Goal: Task Accomplishment & Management: Use online tool/utility

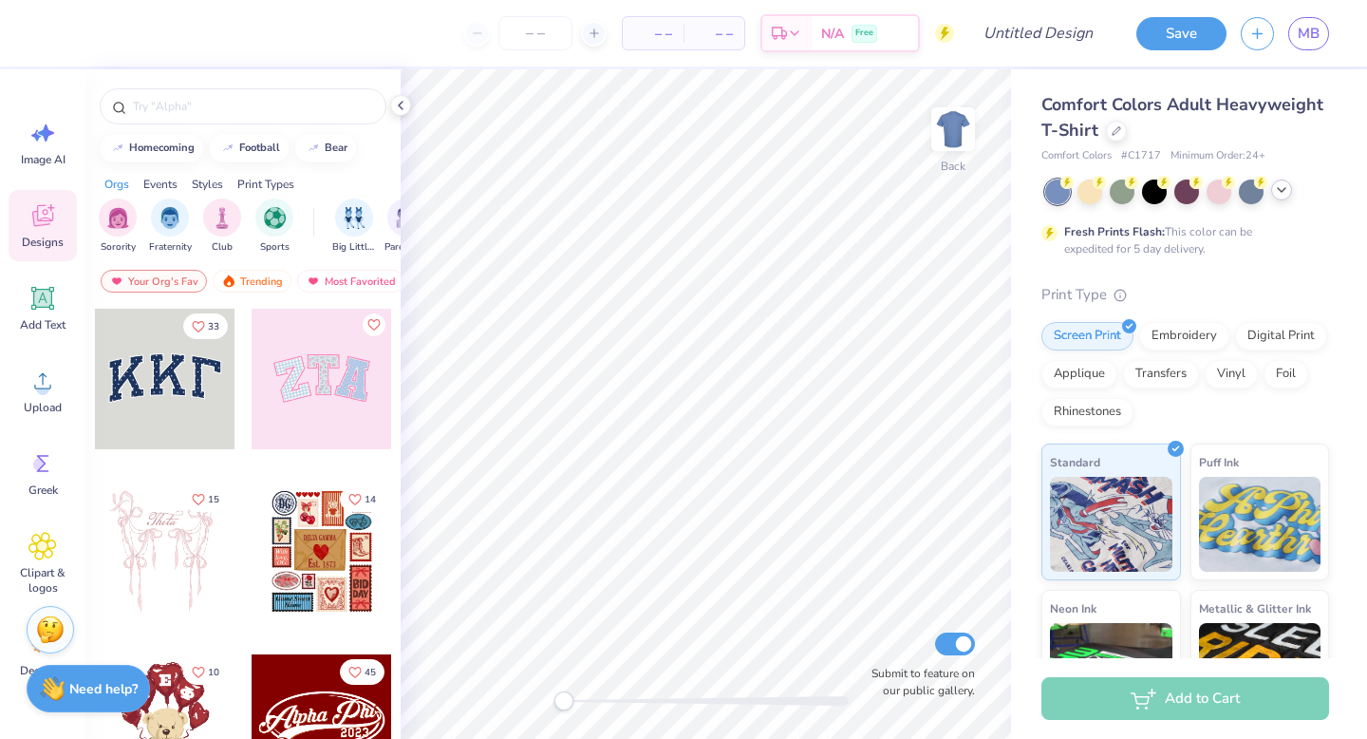
click at [1278, 193] on icon at bounding box center [1281, 189] width 15 height 15
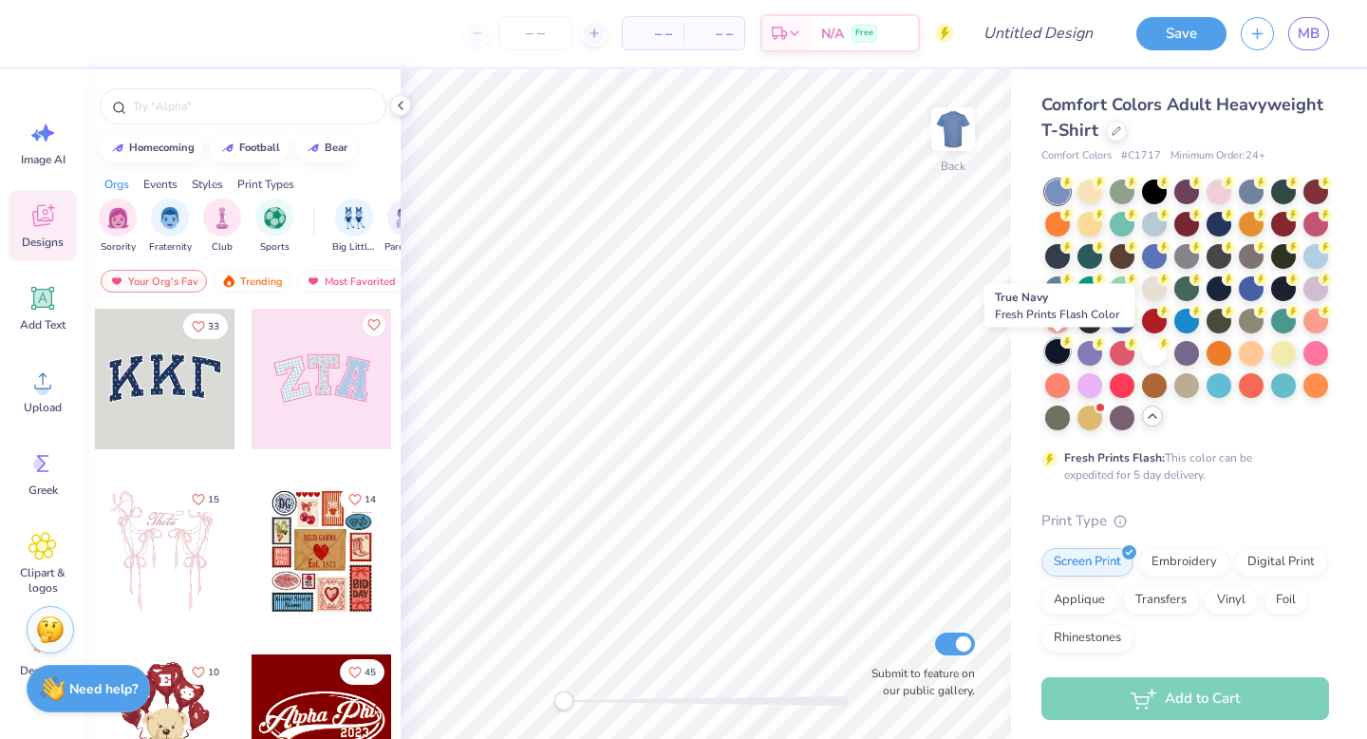
click at [1054, 356] on div at bounding box center [1057, 351] width 25 height 25
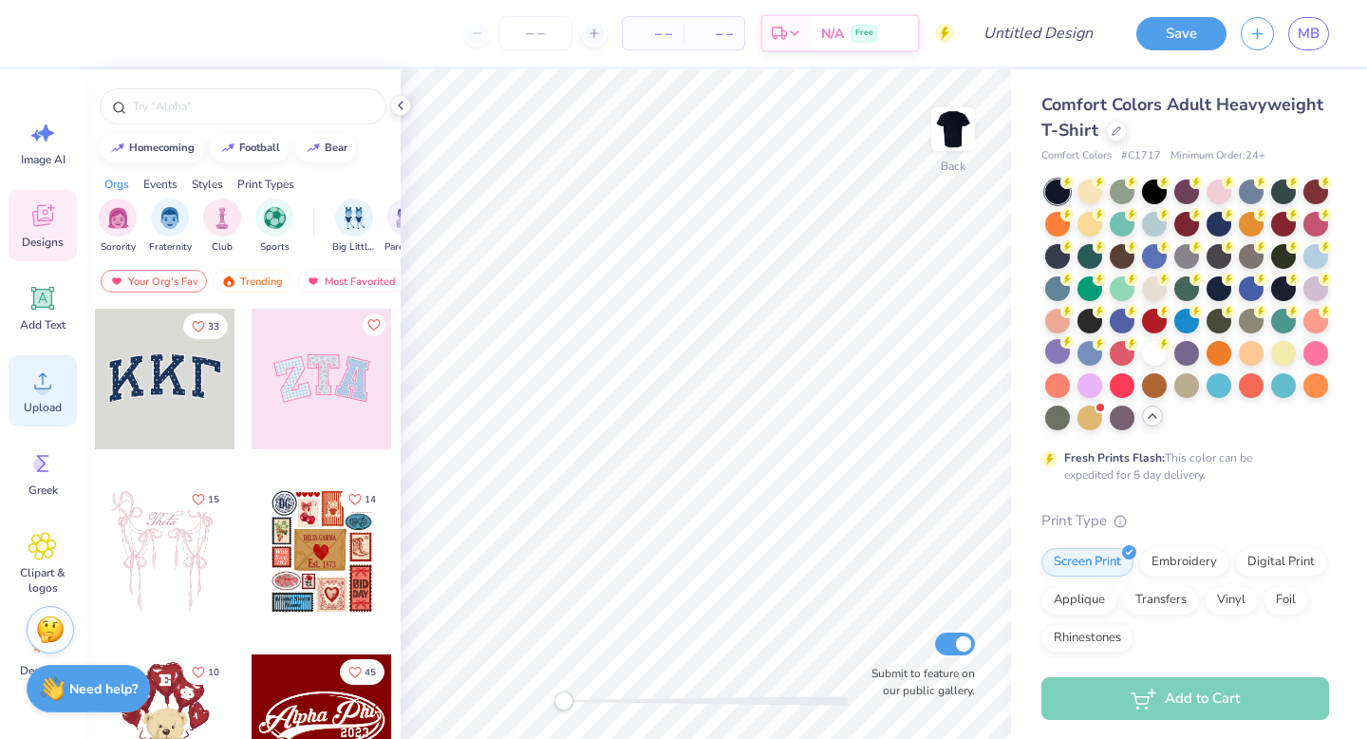
click at [33, 379] on icon at bounding box center [42, 381] width 28 height 28
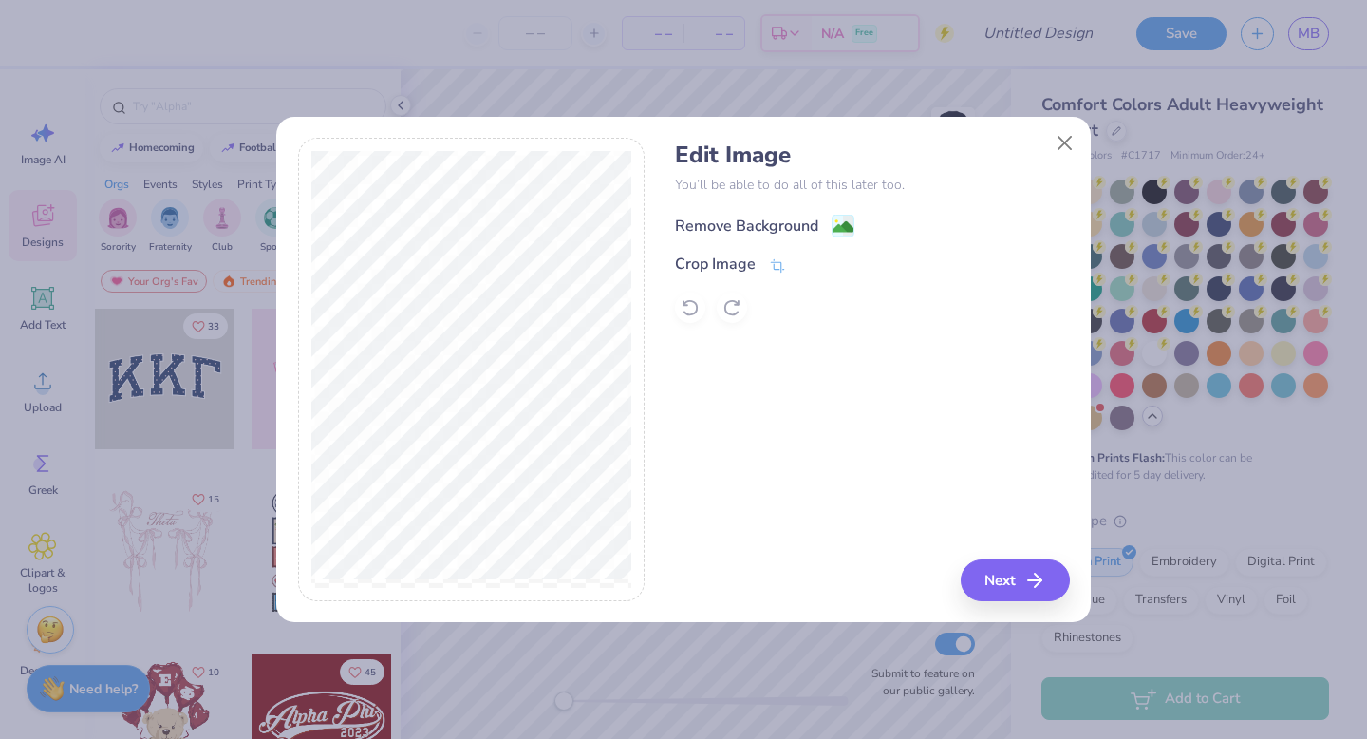
click at [833, 226] on rect at bounding box center [844, 227] width 22 height 22
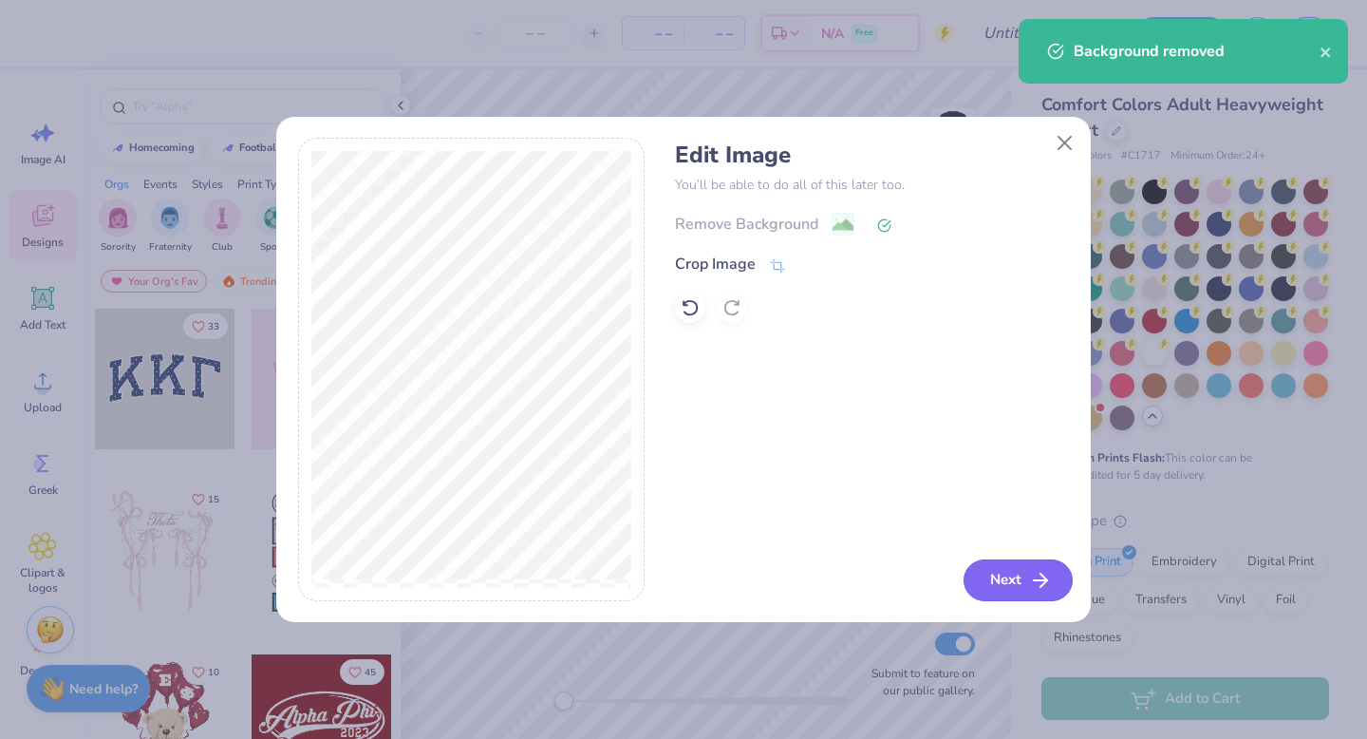
click at [1013, 576] on button "Next" at bounding box center [1018, 580] width 109 height 42
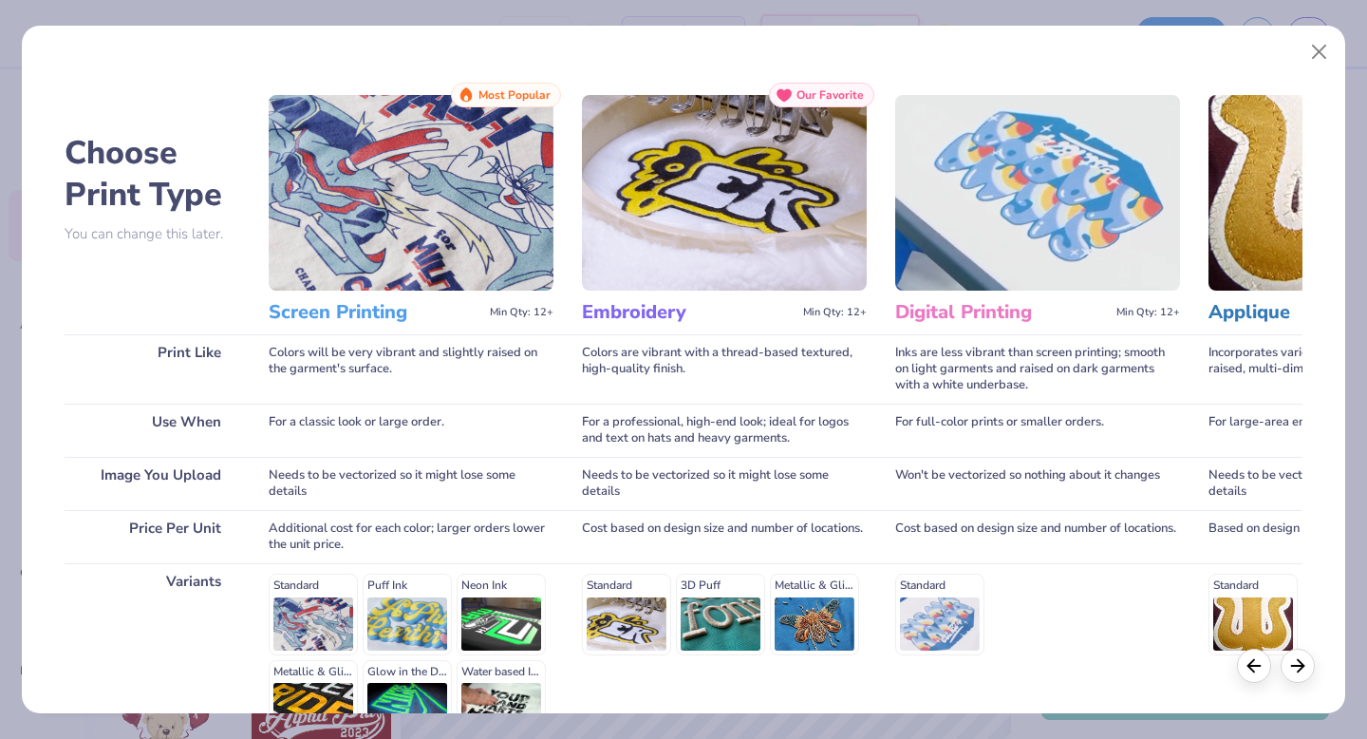
scroll to position [208, 0]
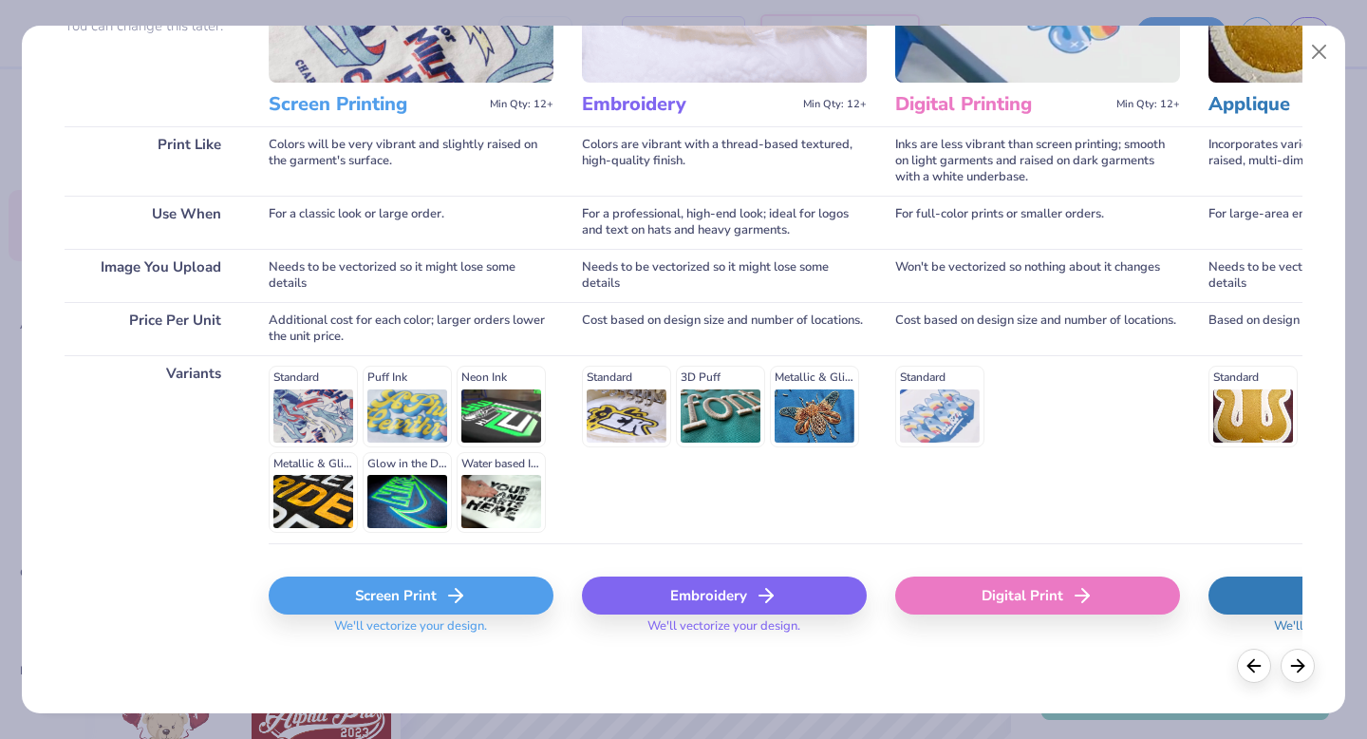
click at [442, 606] on div "Screen Print" at bounding box center [411, 595] width 285 height 38
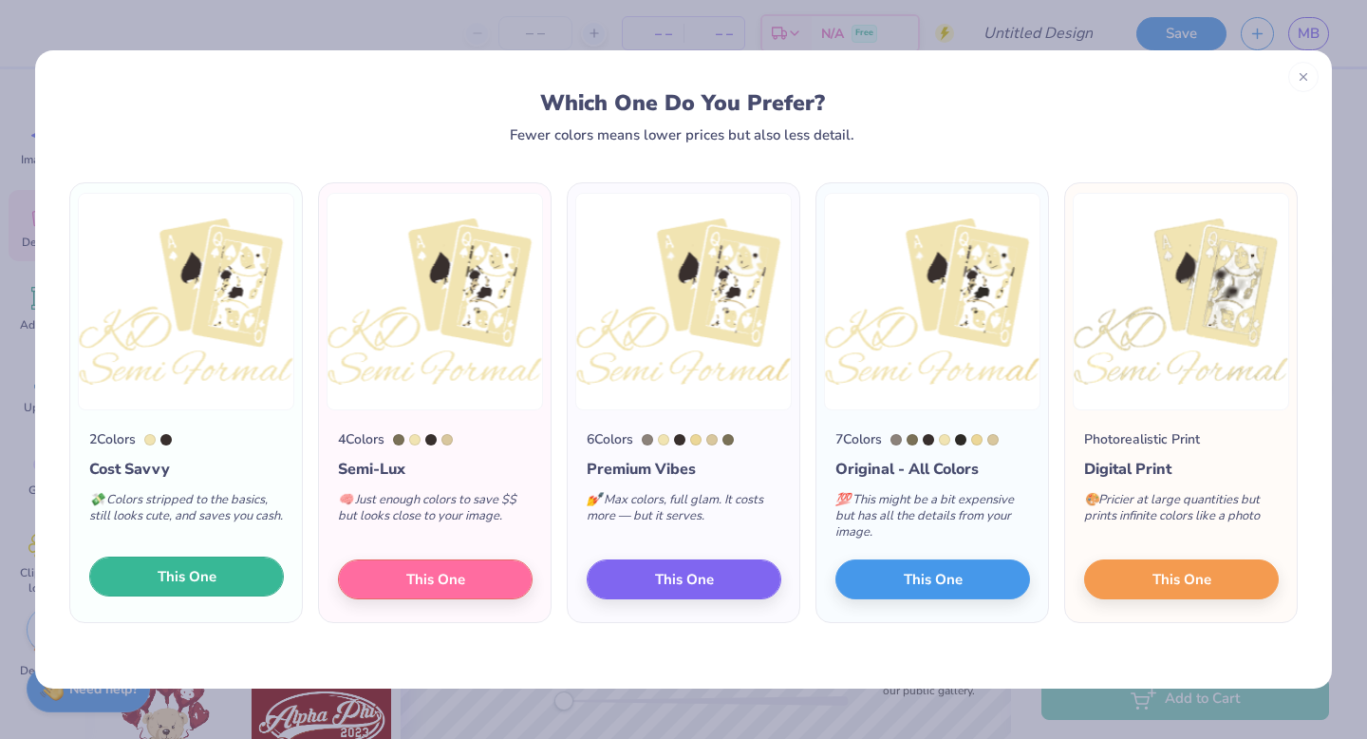
click at [223, 593] on button "This One" at bounding box center [186, 576] width 195 height 40
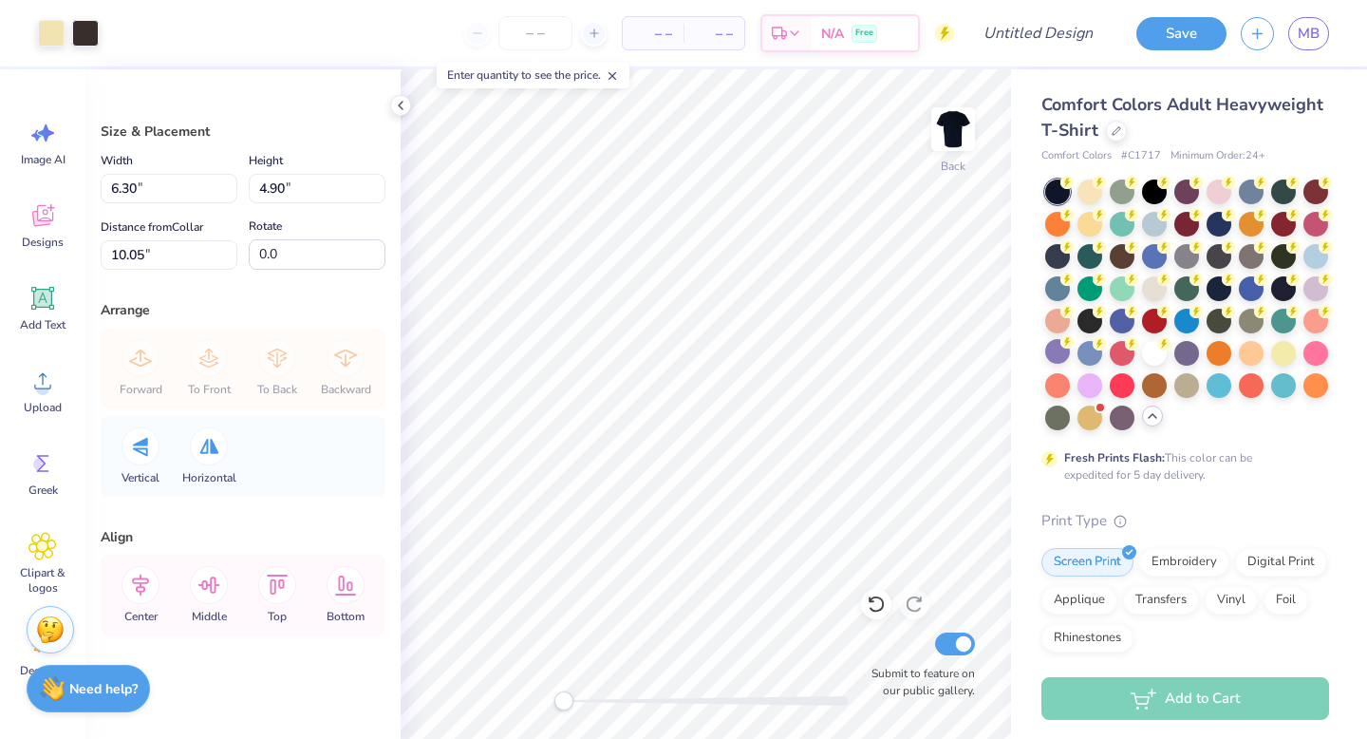
type input "6.28"
type input "4.88"
type input "10.07"
type input "2.72"
type input "2.12"
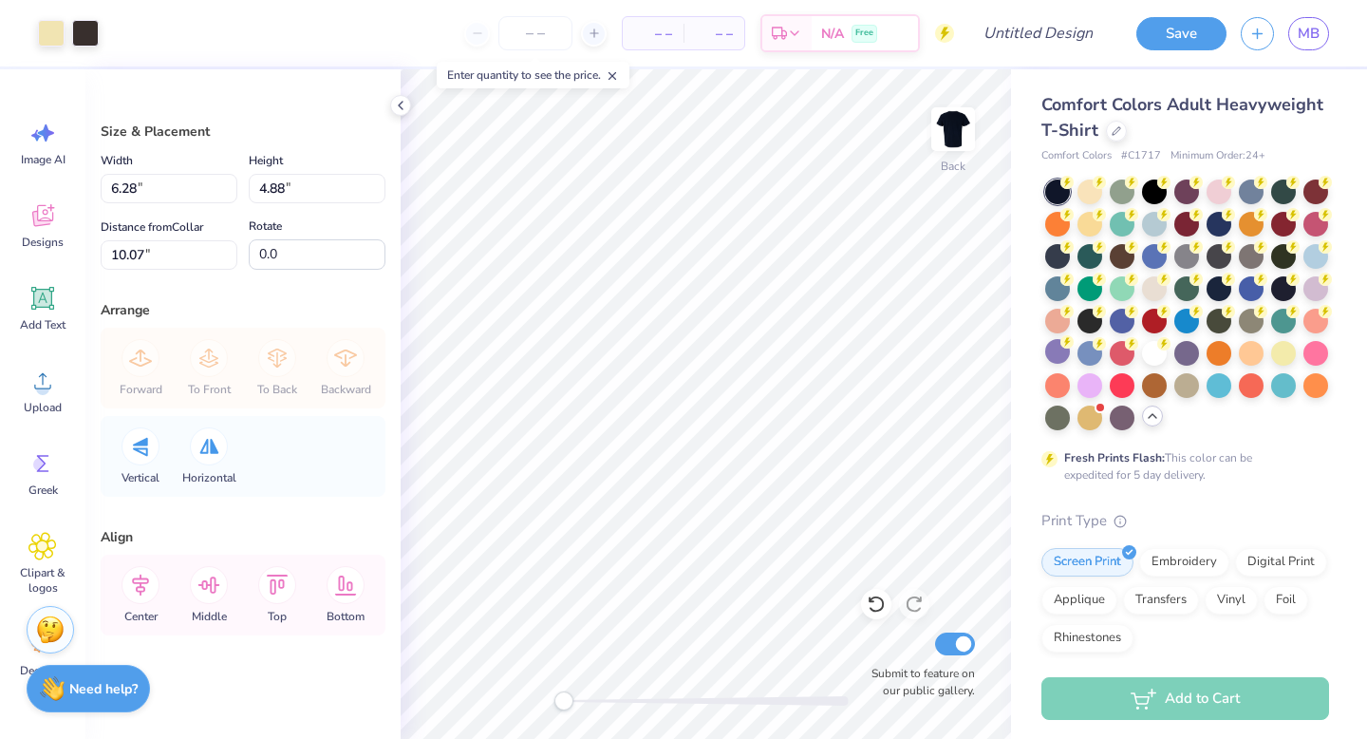
type input "12.83"
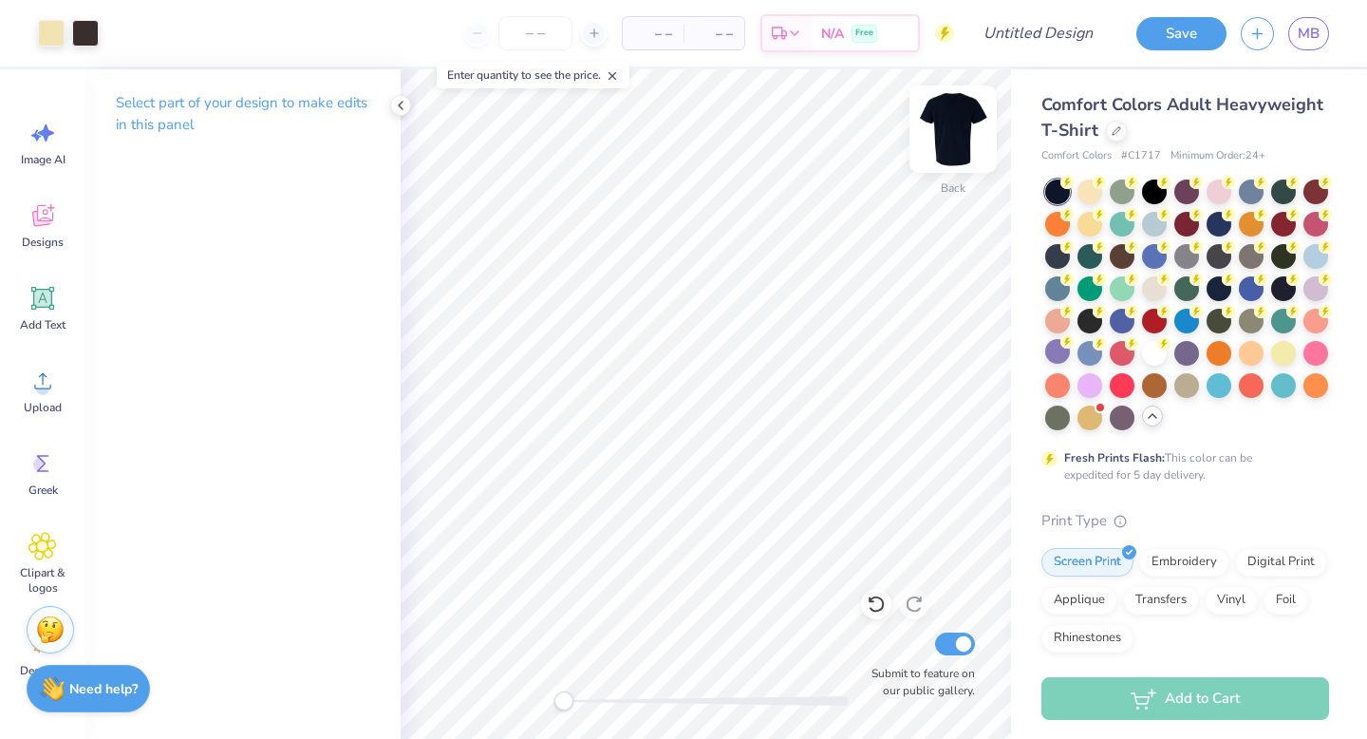
click at [945, 121] on img at bounding box center [953, 129] width 76 height 76
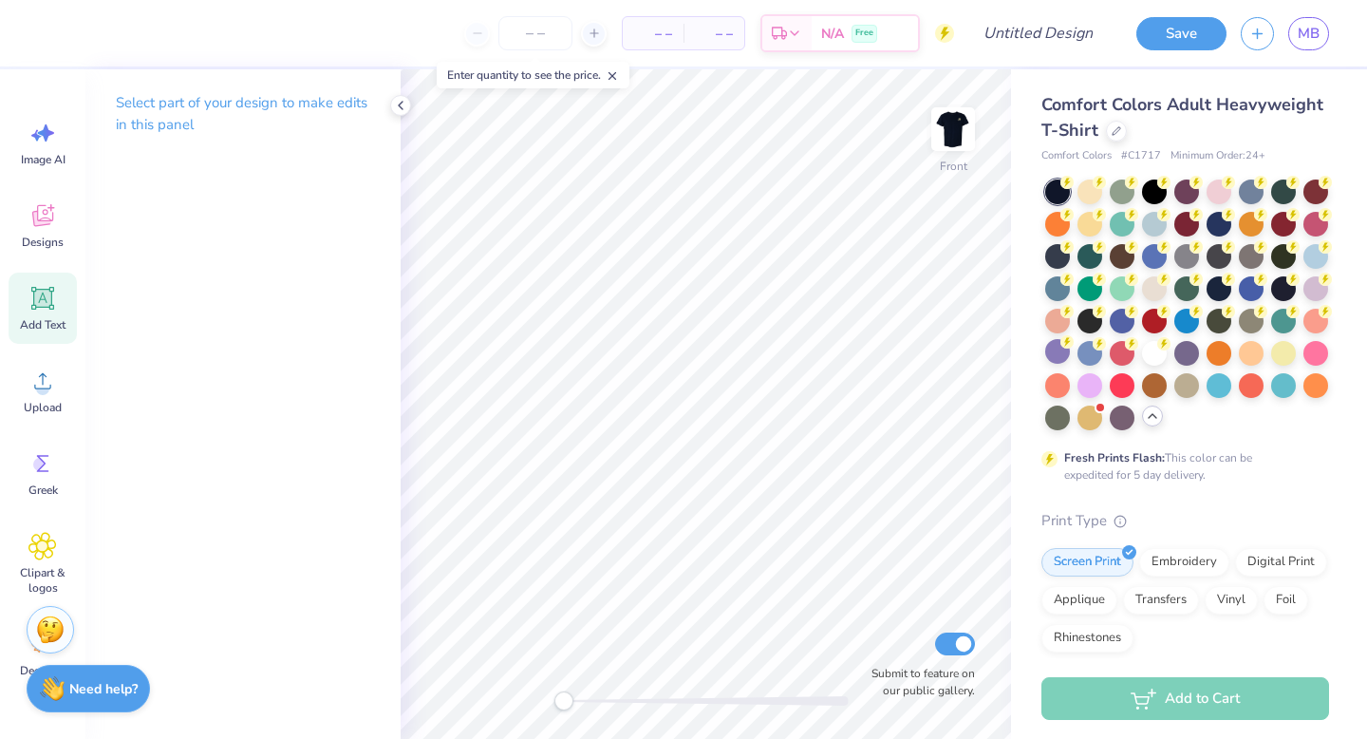
click at [52, 287] on icon at bounding box center [42, 298] width 23 height 23
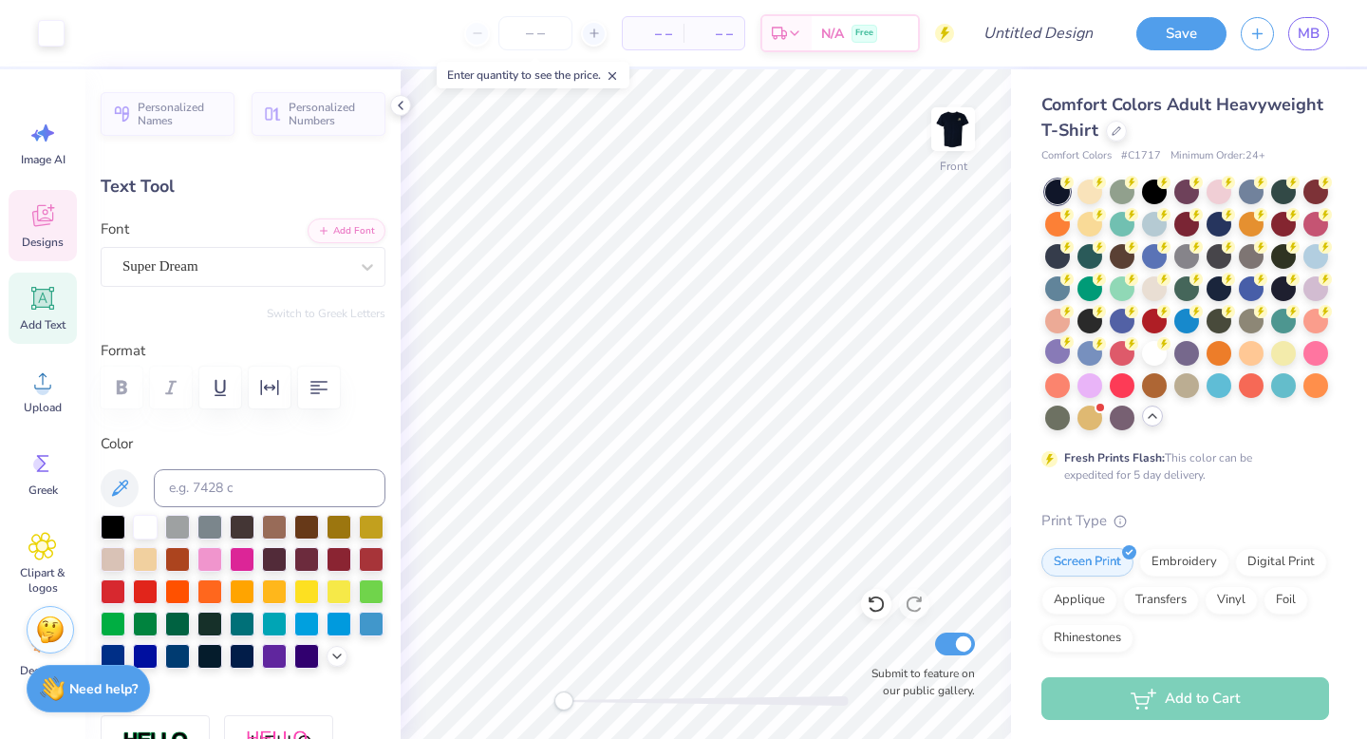
click at [49, 225] on icon at bounding box center [42, 215] width 28 height 28
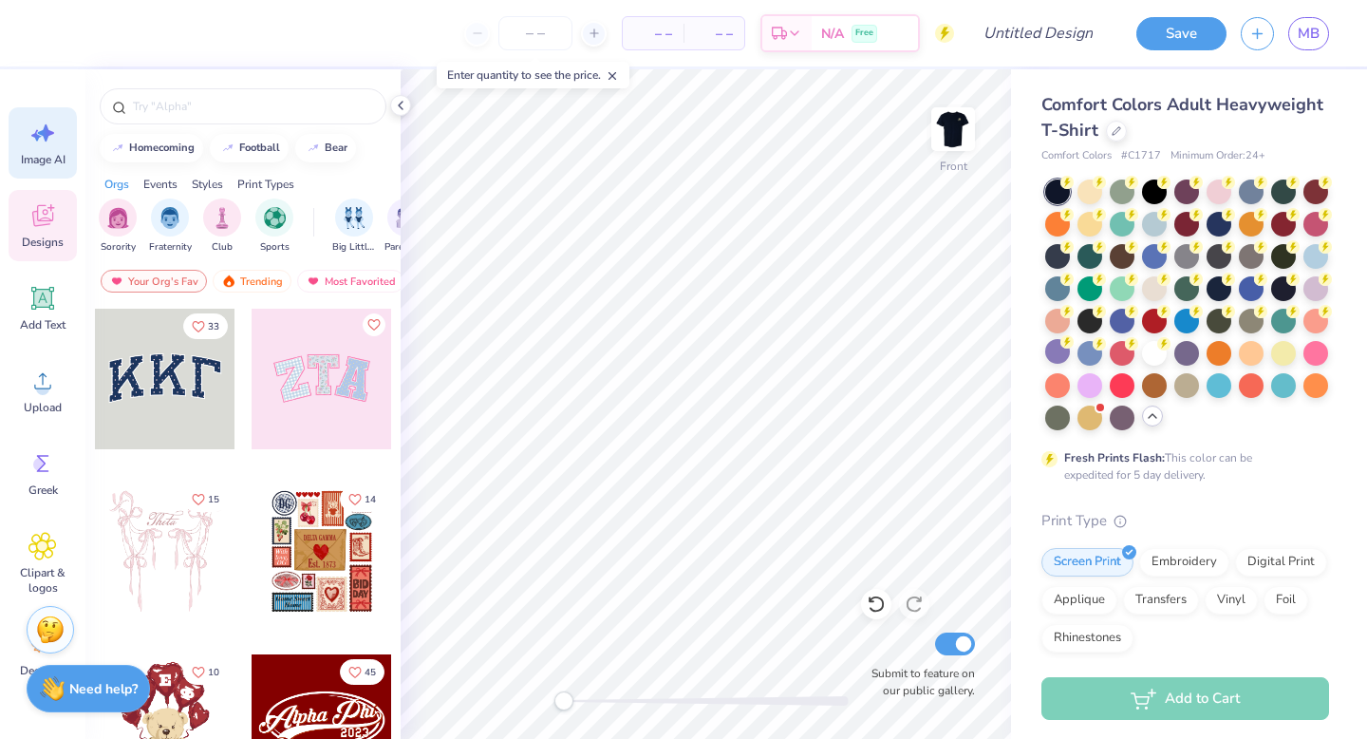
click at [32, 151] on div "Image AI" at bounding box center [43, 142] width 68 height 71
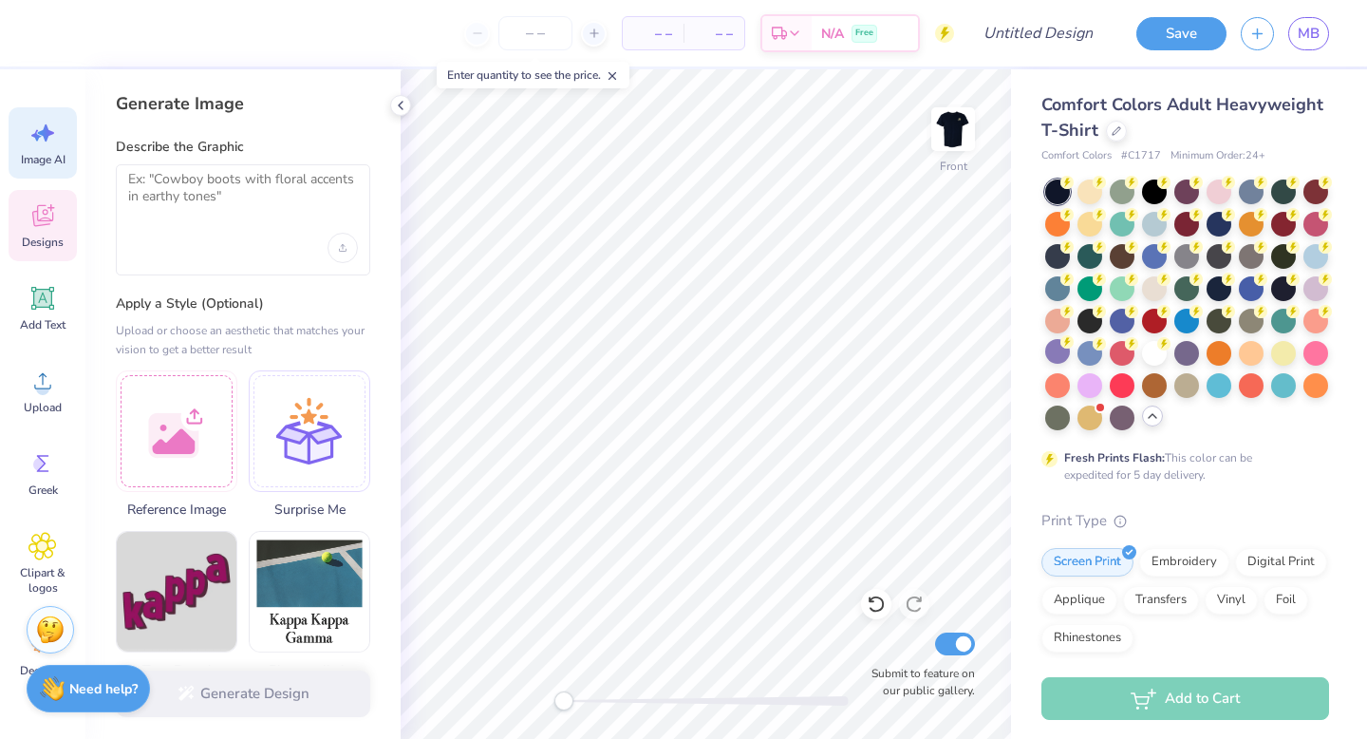
click at [34, 201] on icon at bounding box center [42, 215] width 28 height 28
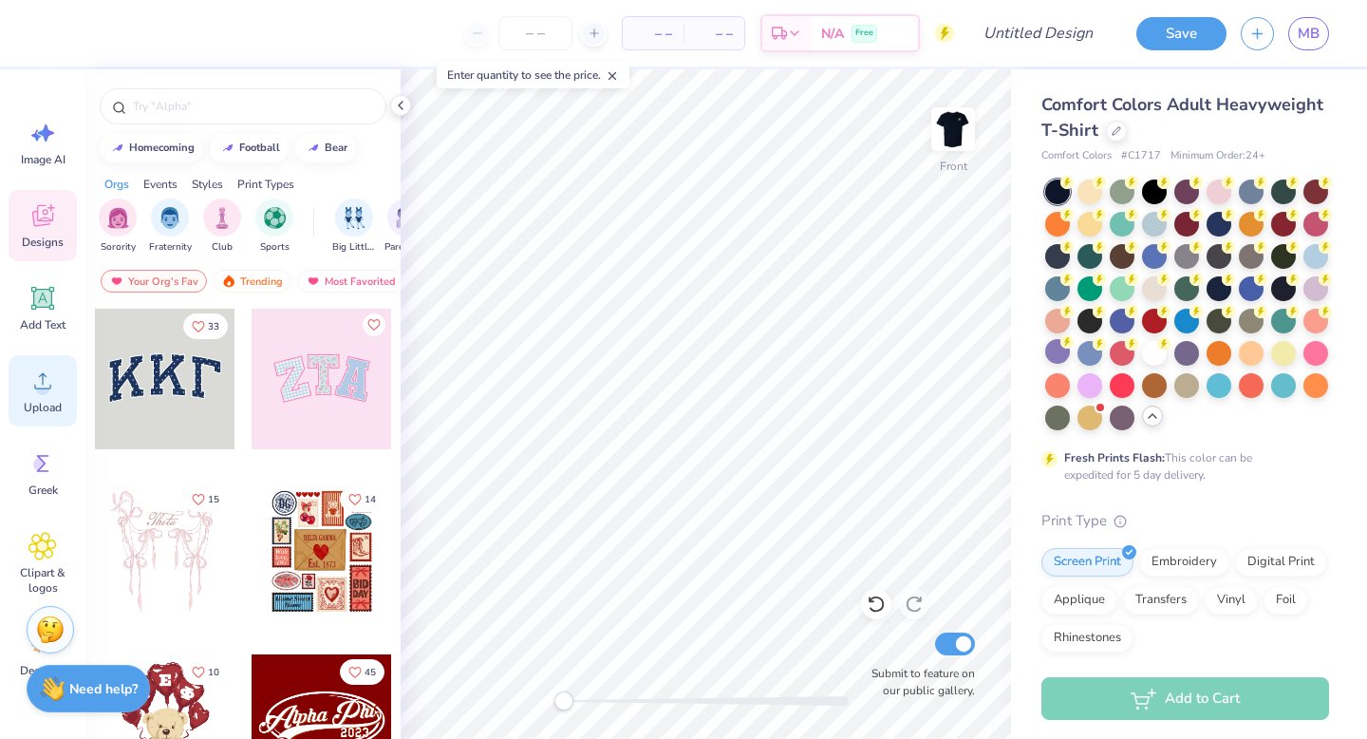
click at [43, 389] on circle at bounding box center [42, 388] width 13 height 13
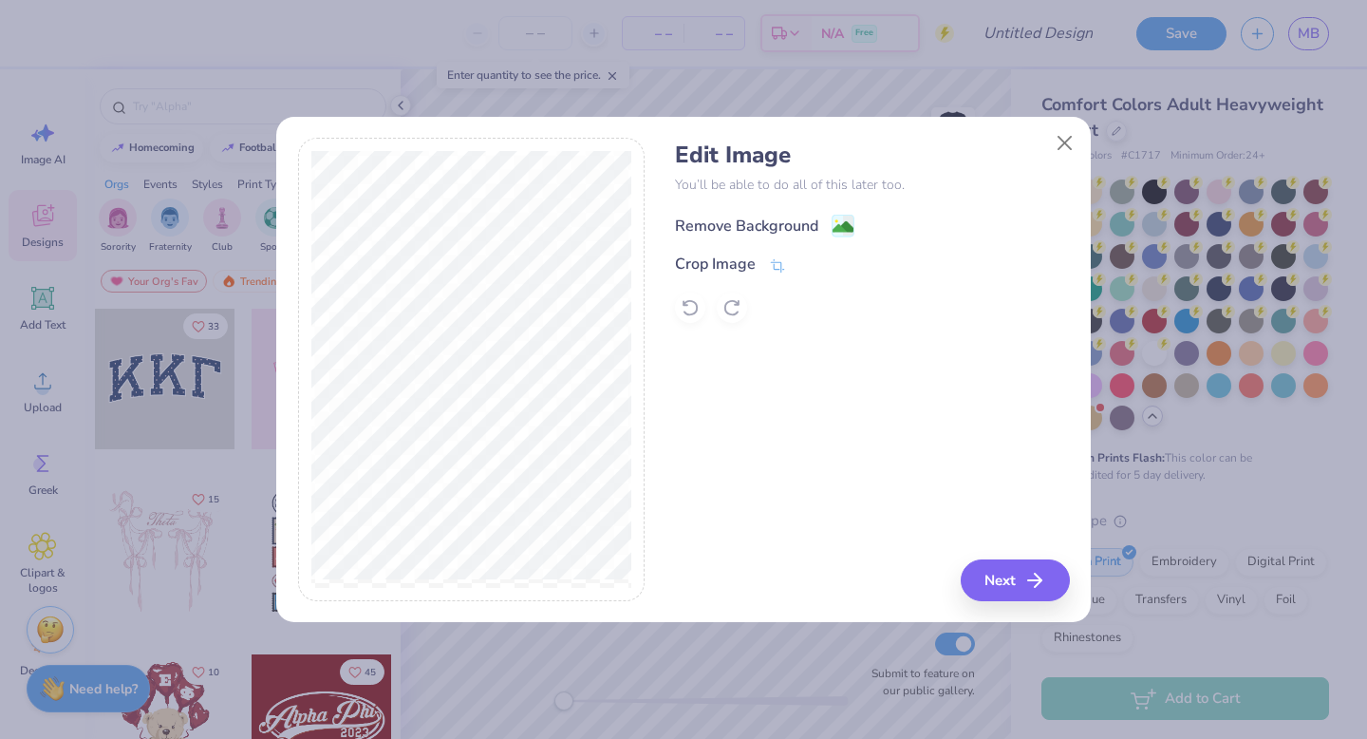
click at [844, 222] on image at bounding box center [843, 226] width 21 height 21
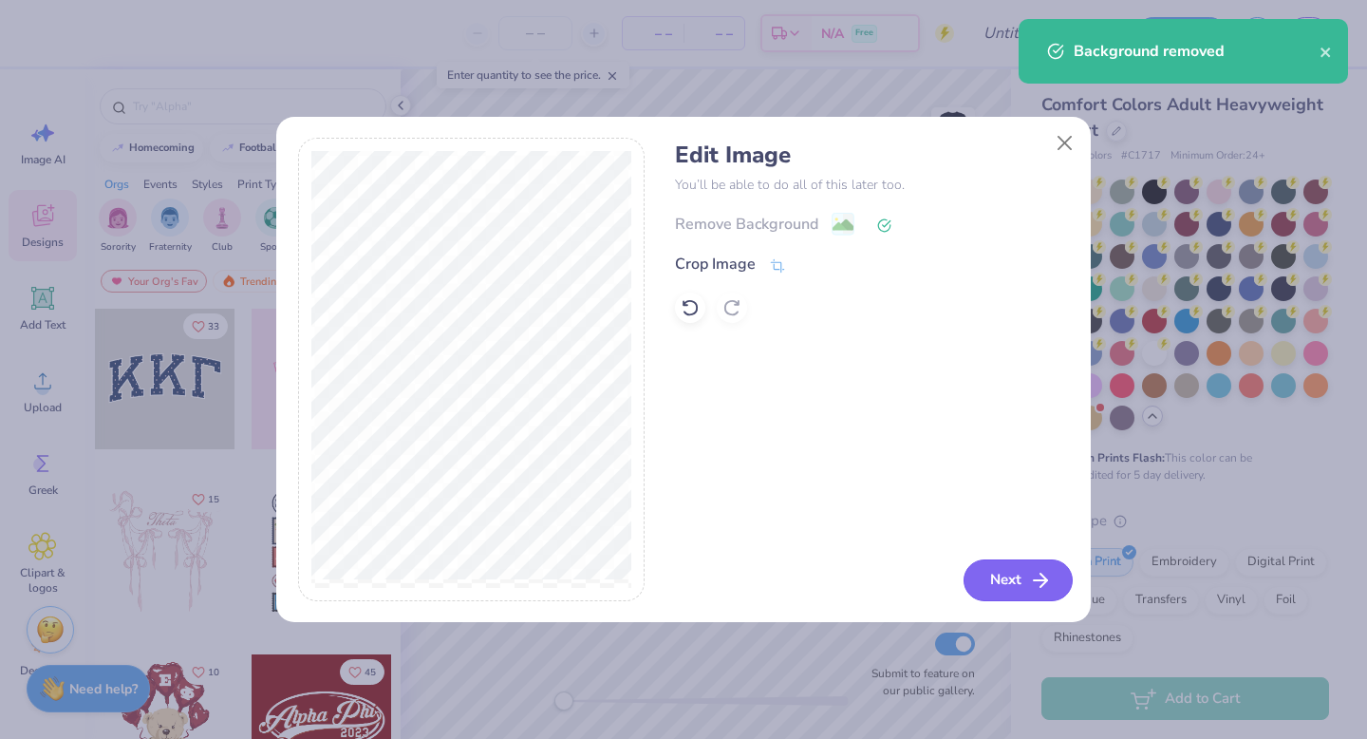
click at [1018, 581] on button "Next" at bounding box center [1018, 580] width 109 height 42
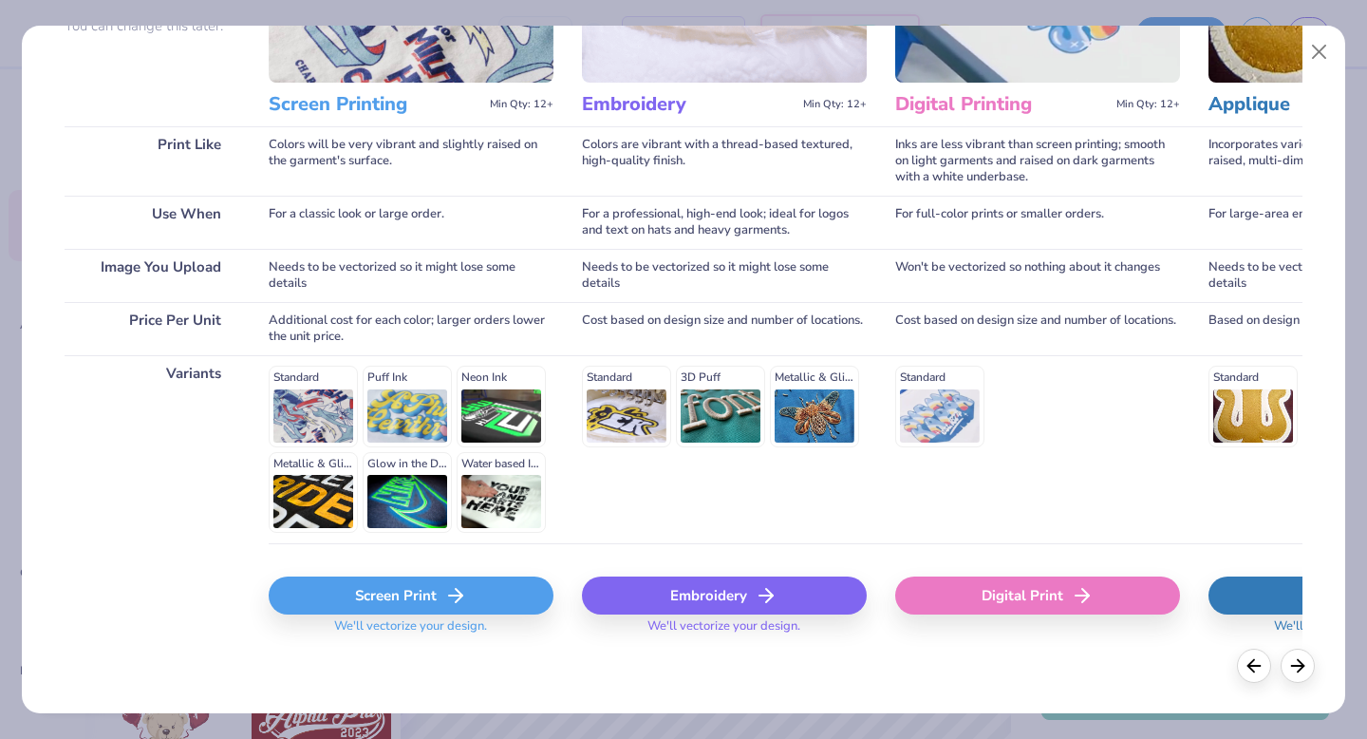
click at [359, 599] on div "Screen Print" at bounding box center [411, 595] width 285 height 38
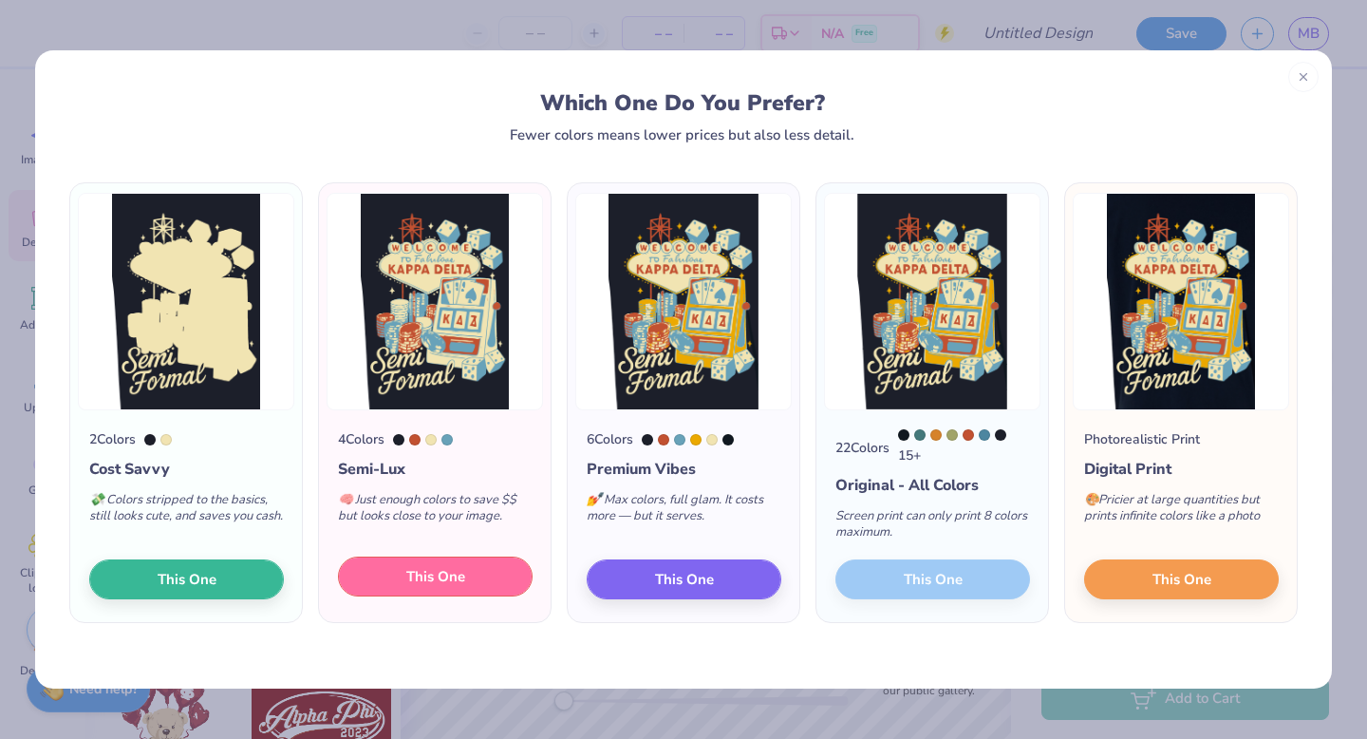
click at [468, 581] on button "This One" at bounding box center [435, 576] width 195 height 40
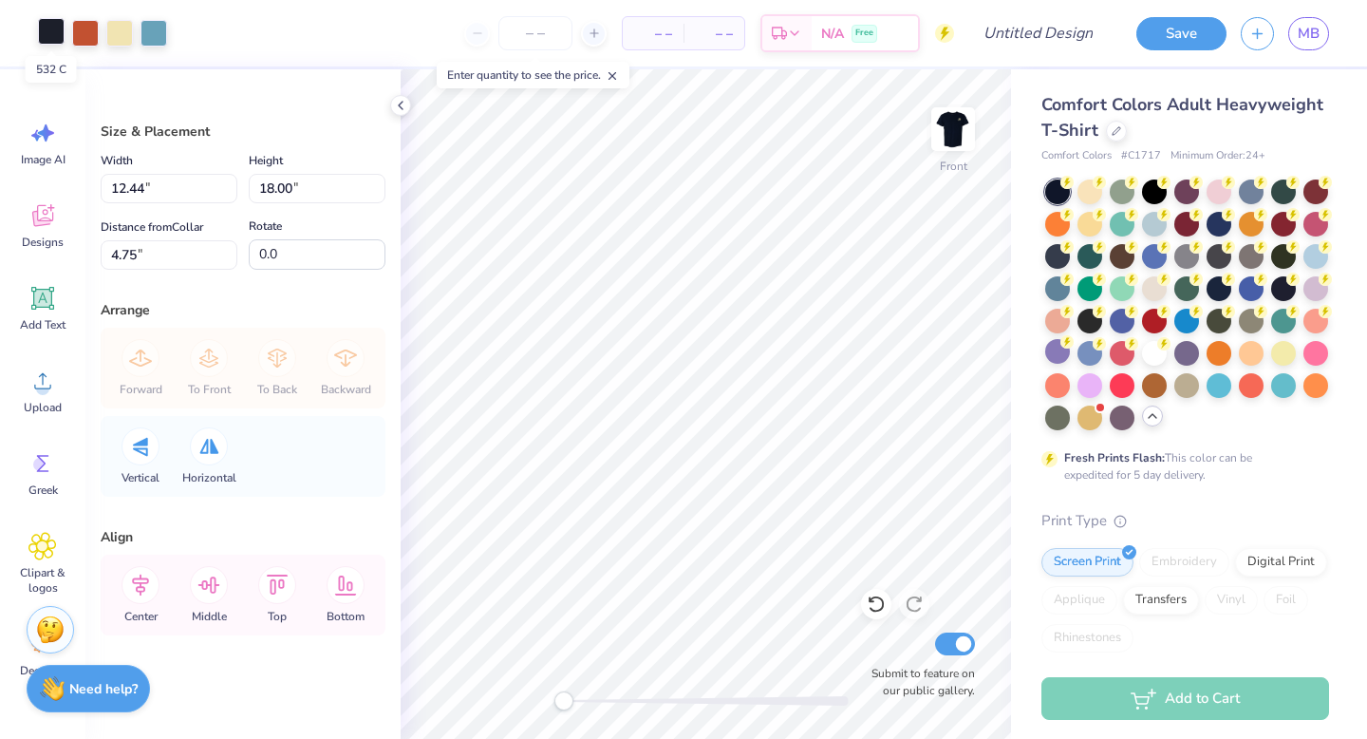
click at [52, 27] on div at bounding box center [51, 31] width 27 height 27
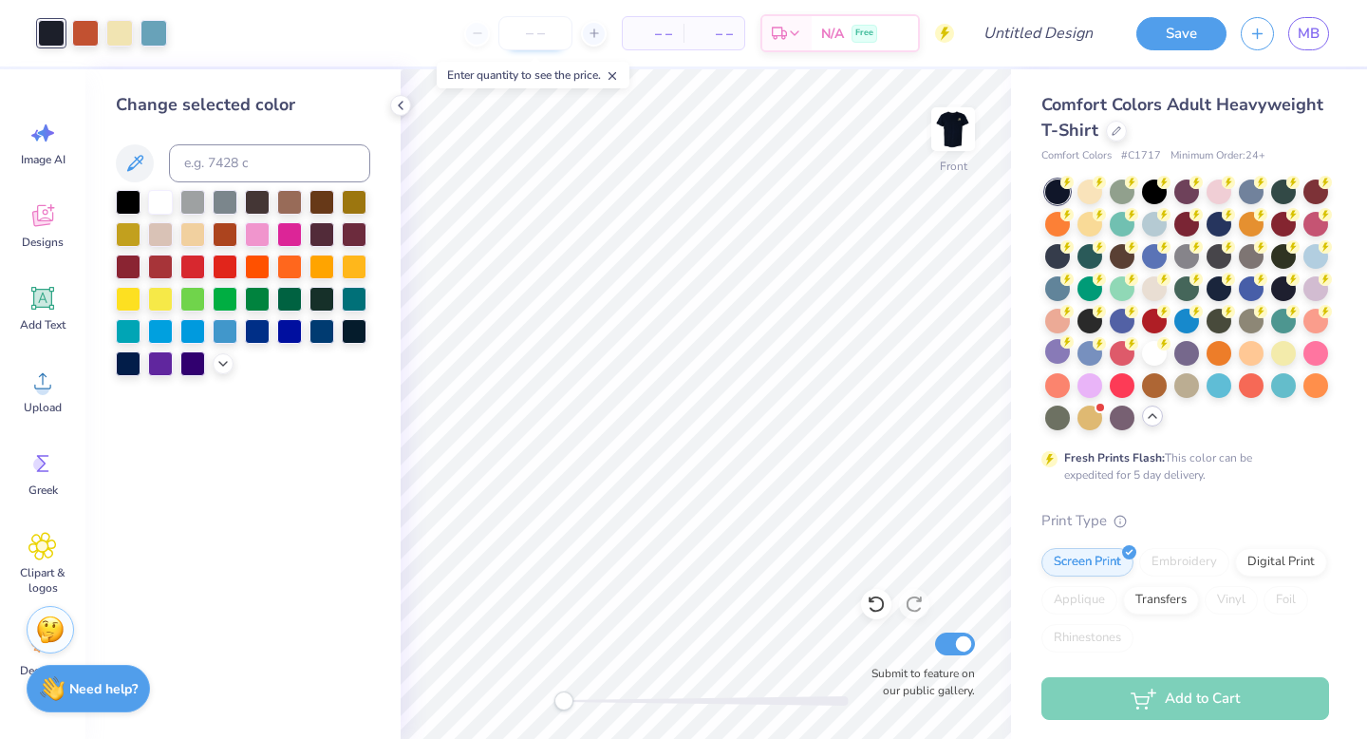
click at [537, 26] on input "number" at bounding box center [536, 33] width 74 height 34
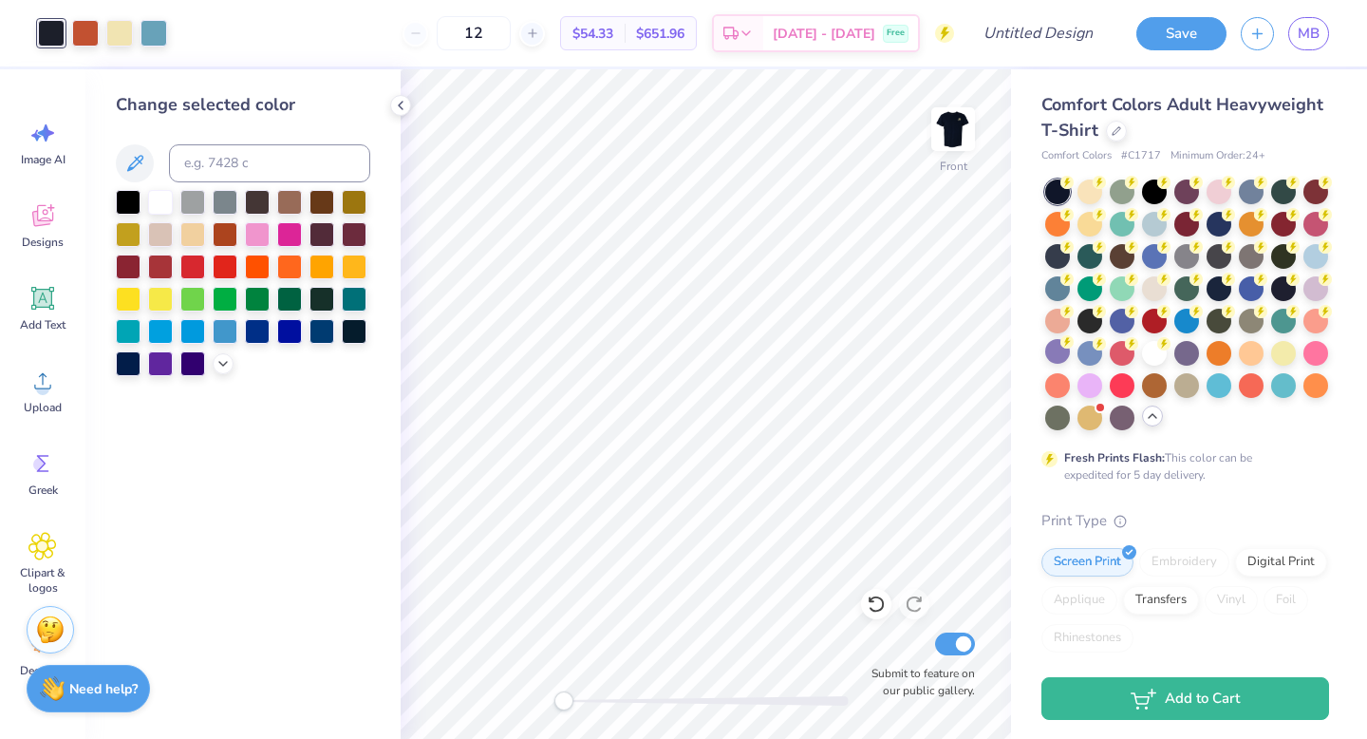
type input "12"
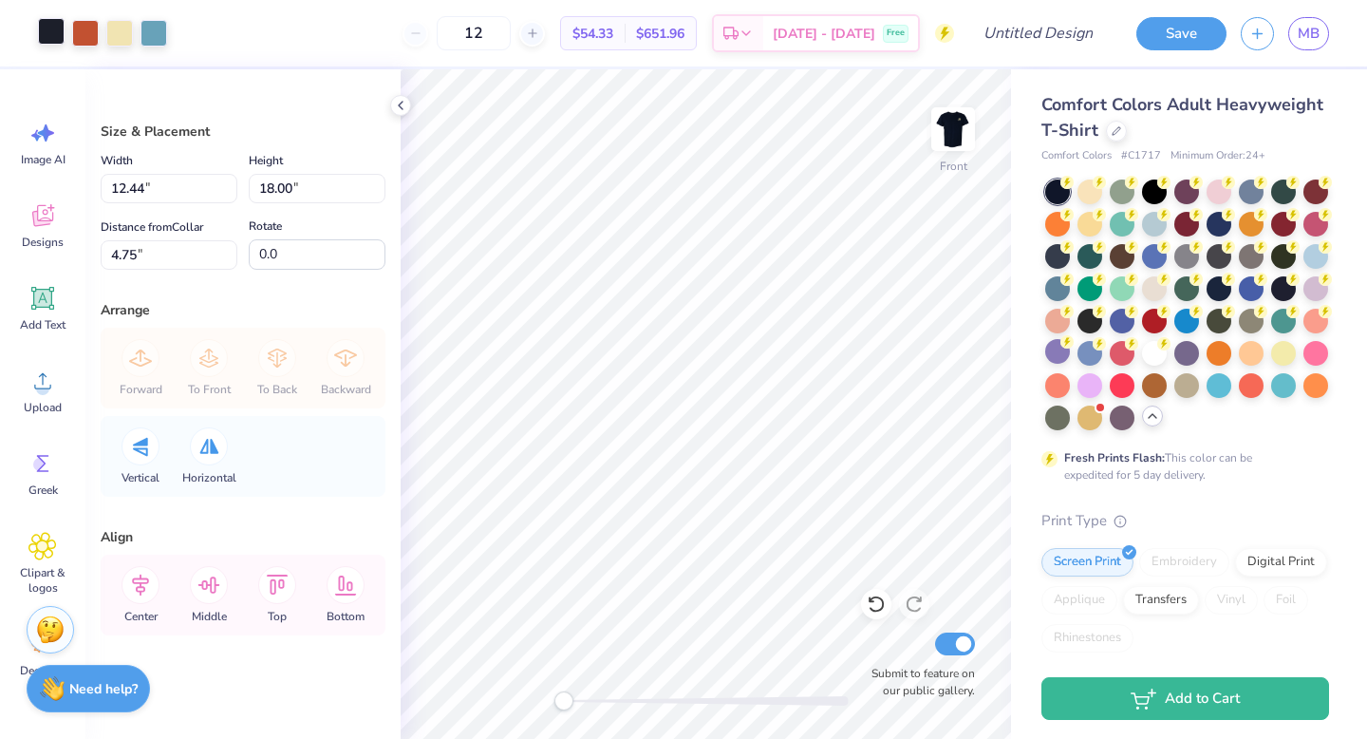
click at [50, 33] on div at bounding box center [51, 31] width 27 height 27
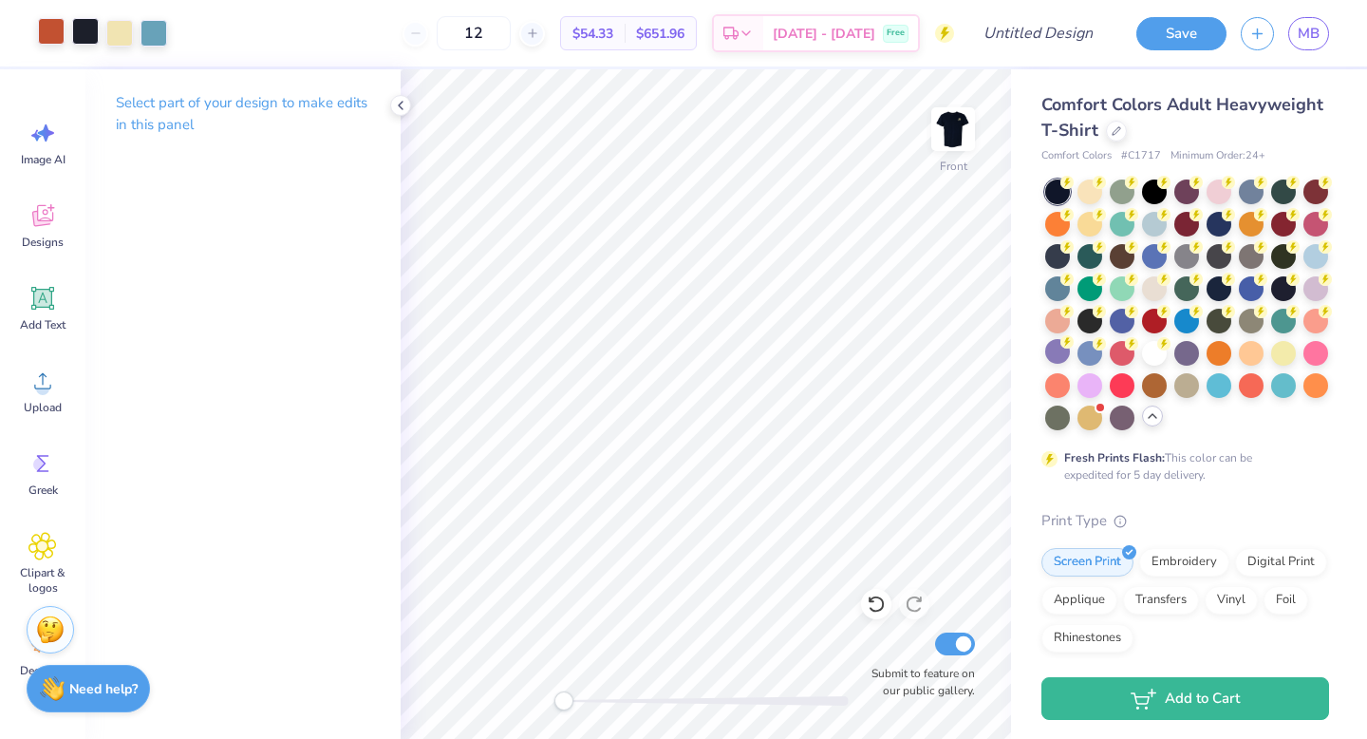
click at [89, 37] on div at bounding box center [85, 31] width 27 height 27
click at [43, 368] on icon at bounding box center [42, 381] width 28 height 28
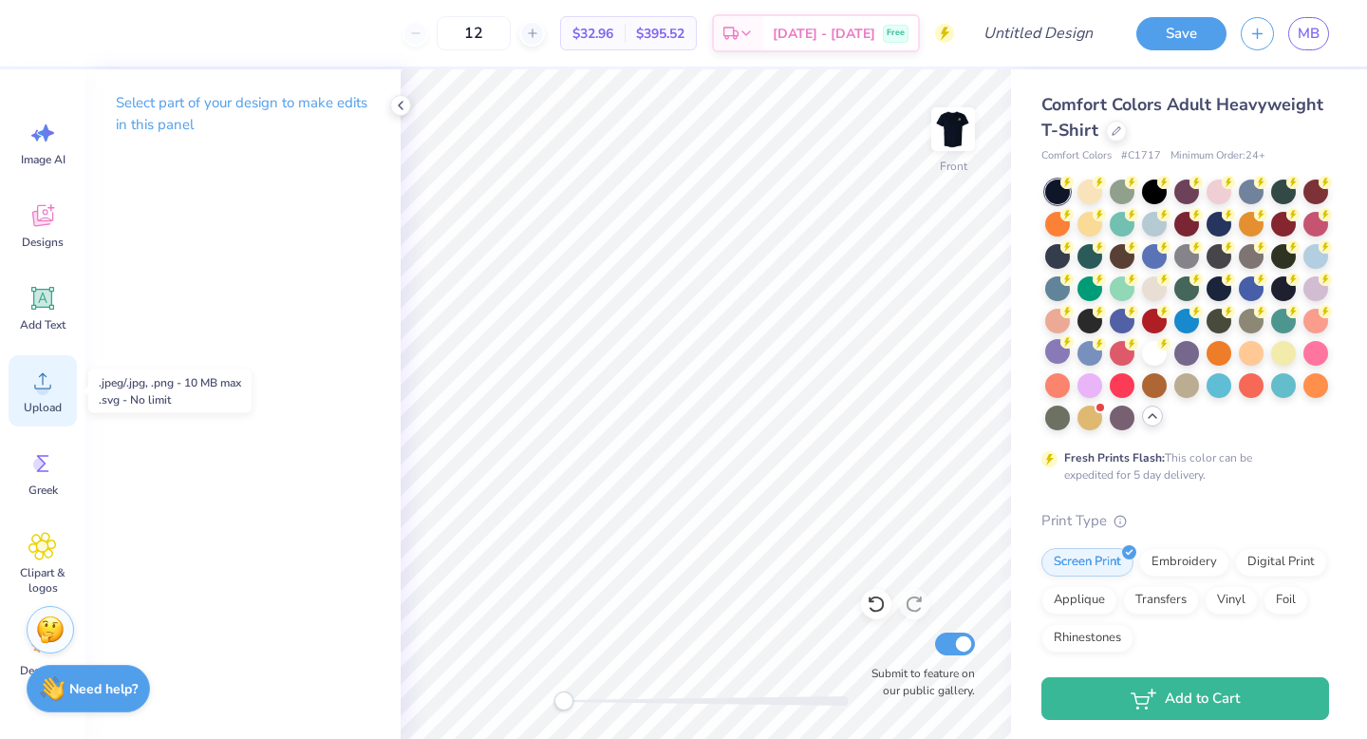
click at [34, 399] on div "Upload" at bounding box center [43, 390] width 68 height 71
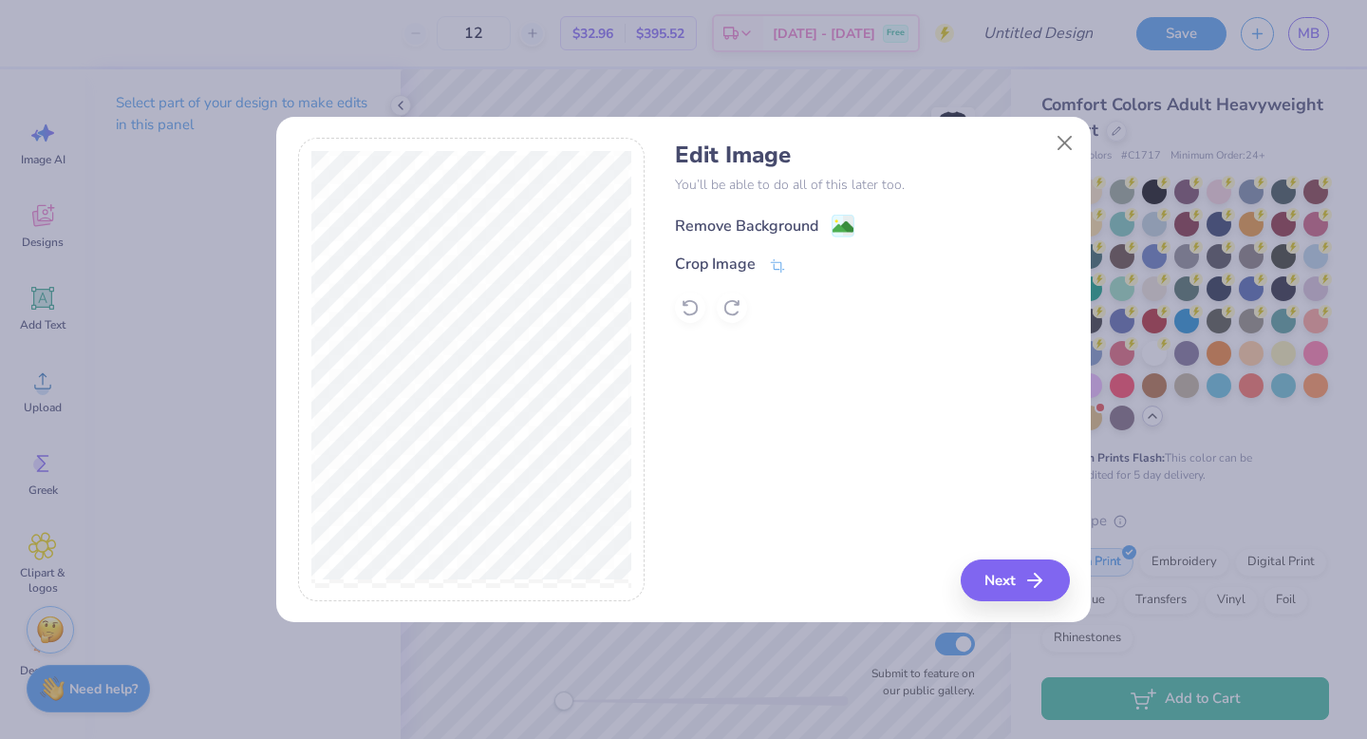
click at [844, 225] on image at bounding box center [843, 226] width 21 height 21
click at [841, 236] on div "Remove Background Crop Image" at bounding box center [872, 267] width 394 height 111
click at [882, 219] on icon at bounding box center [884, 225] width 14 height 14
click at [776, 270] on icon at bounding box center [777, 267] width 17 height 17
click at [871, 235] on div "Remove Background Crop Image" at bounding box center [872, 267] width 394 height 111
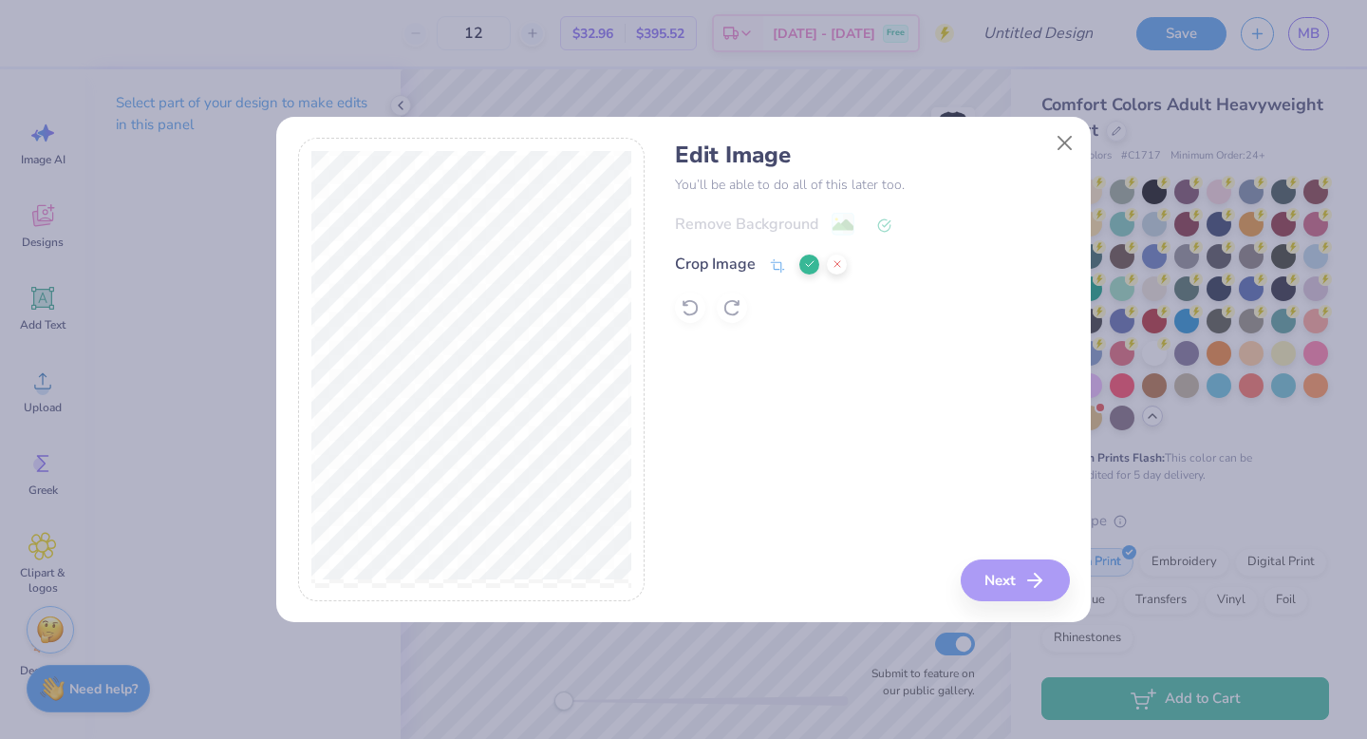
click at [811, 264] on icon at bounding box center [809, 263] width 11 height 11
click at [837, 223] on image at bounding box center [843, 226] width 21 height 21
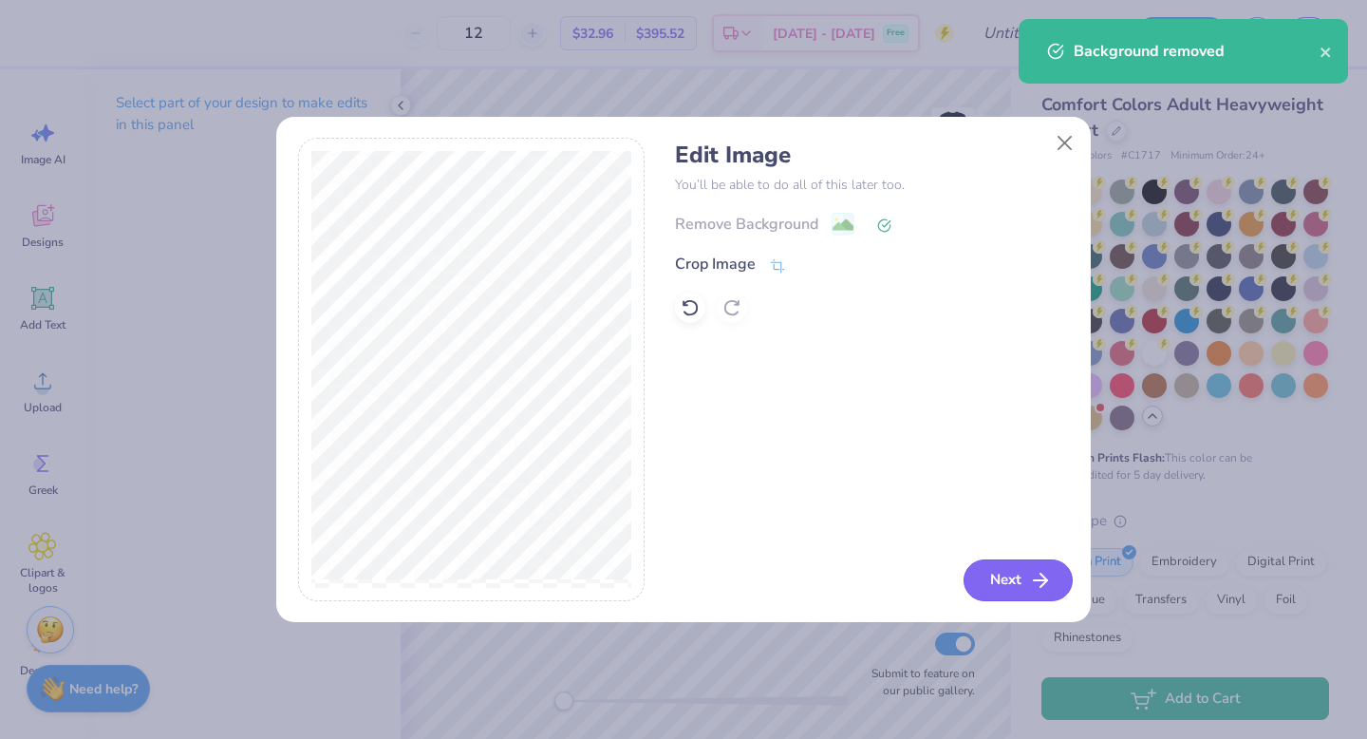
click at [1047, 577] on icon "button" at bounding box center [1040, 580] width 23 height 23
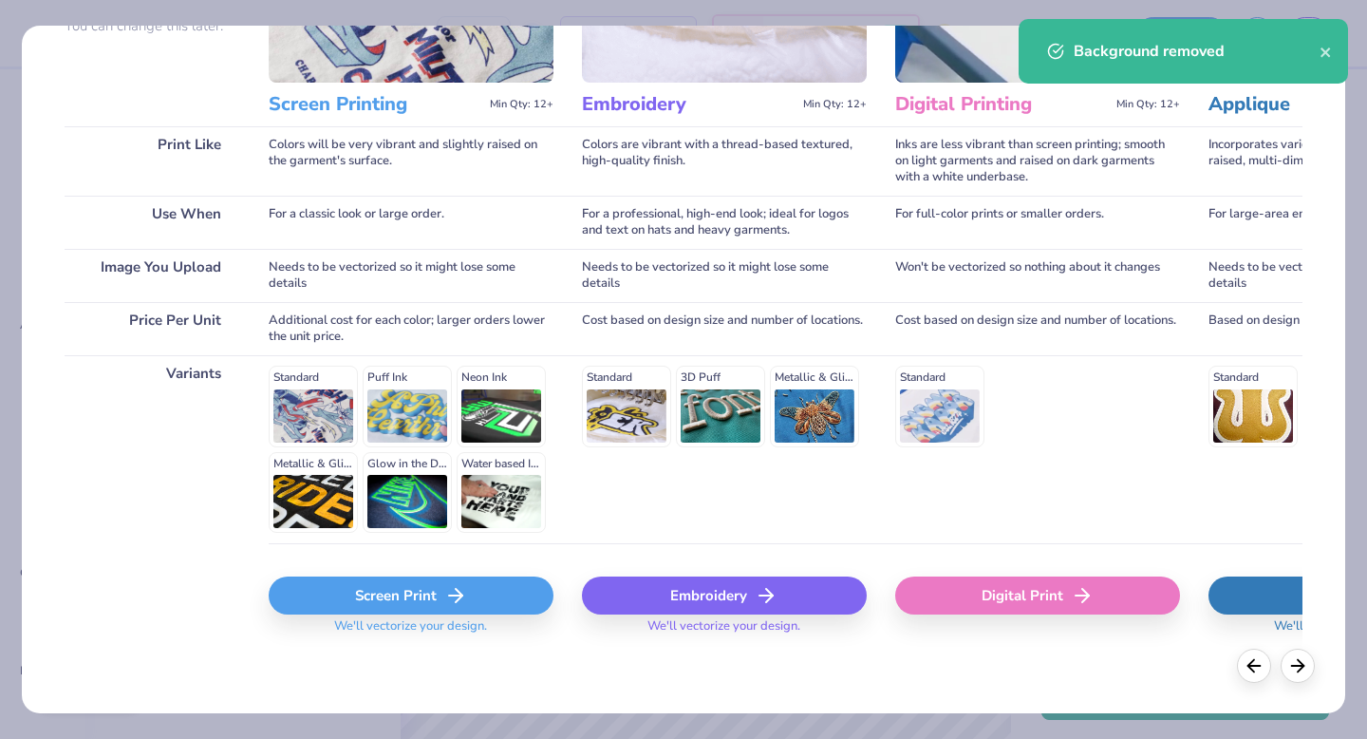
click at [473, 602] on div "Screen Print" at bounding box center [411, 595] width 285 height 38
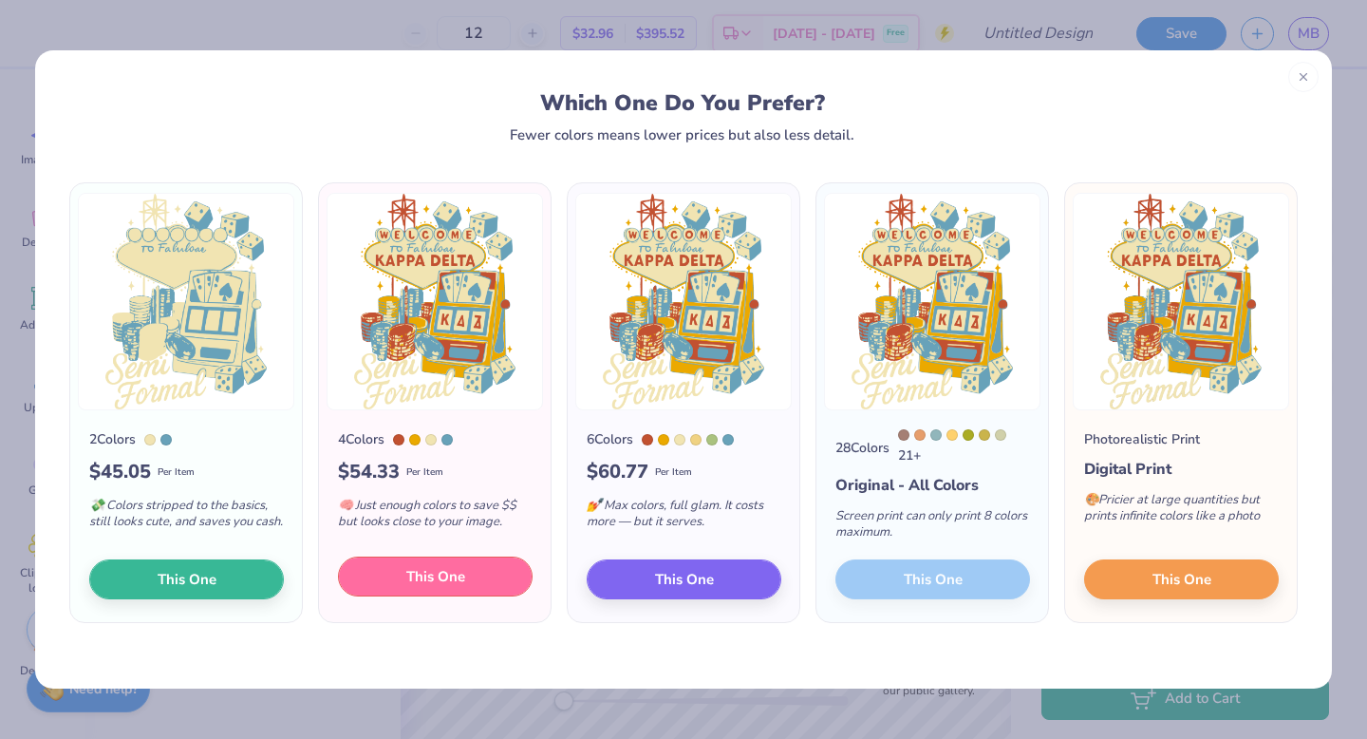
click at [427, 582] on span "This One" at bounding box center [435, 577] width 59 height 22
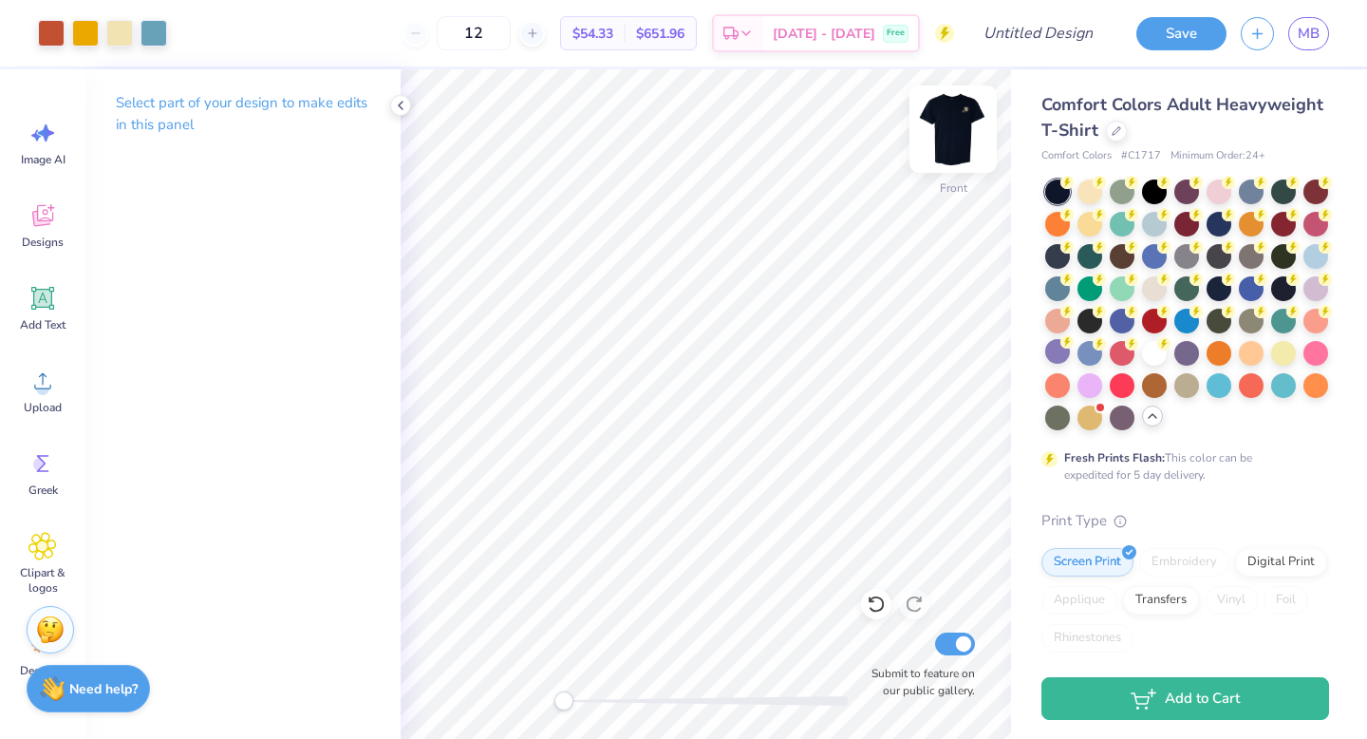
click at [959, 129] on img at bounding box center [953, 129] width 76 height 76
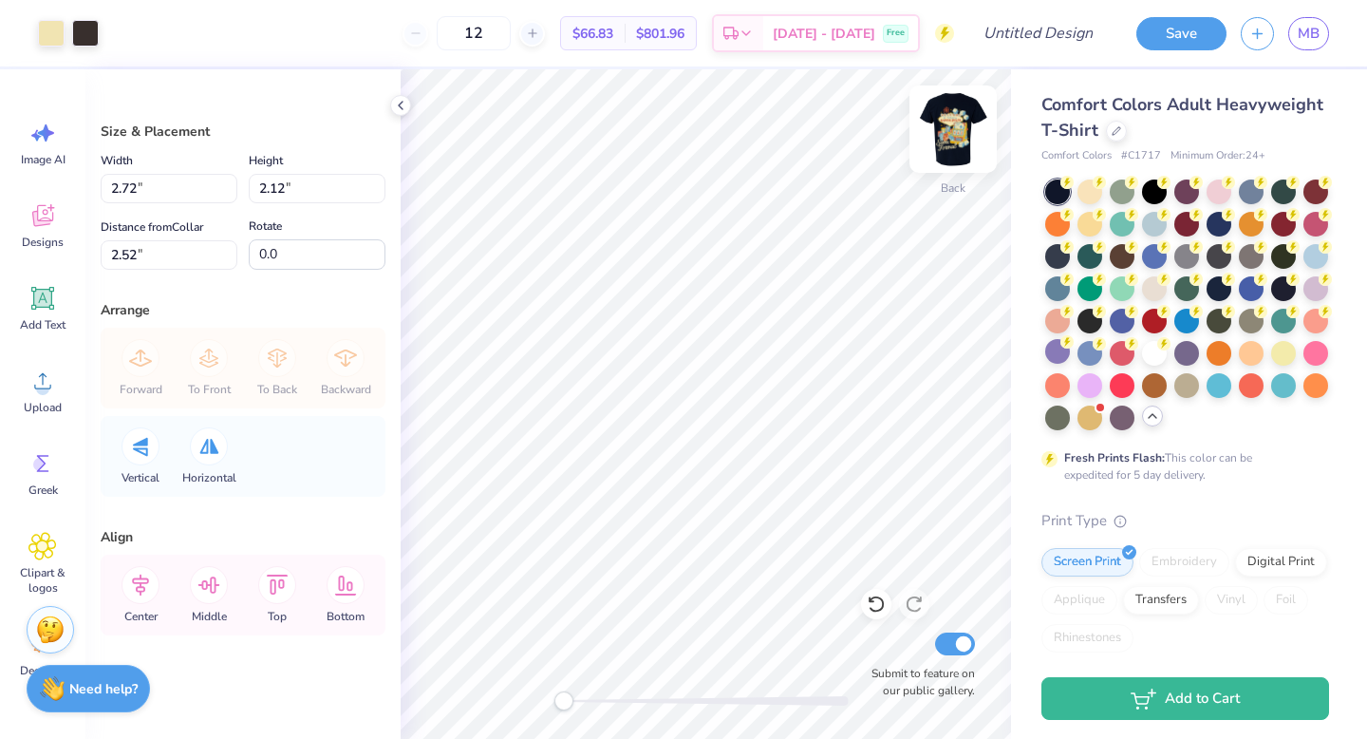
click at [947, 117] on img at bounding box center [953, 129] width 76 height 76
click at [943, 128] on img at bounding box center [953, 129] width 76 height 76
type input "2.72"
type input "2.12"
type input "2.52"
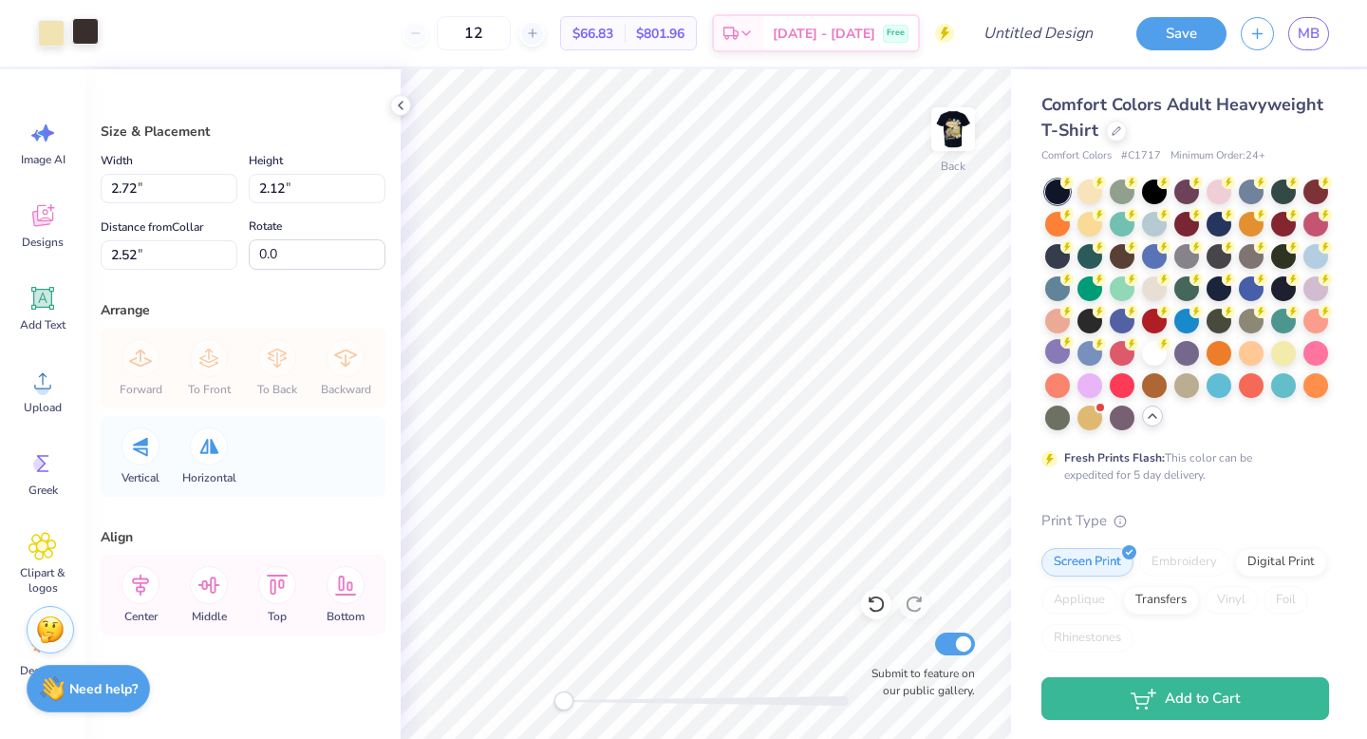
click at [86, 47] on div "Art colors" at bounding box center [49, 33] width 99 height 66
click at [83, 39] on div at bounding box center [85, 31] width 27 height 27
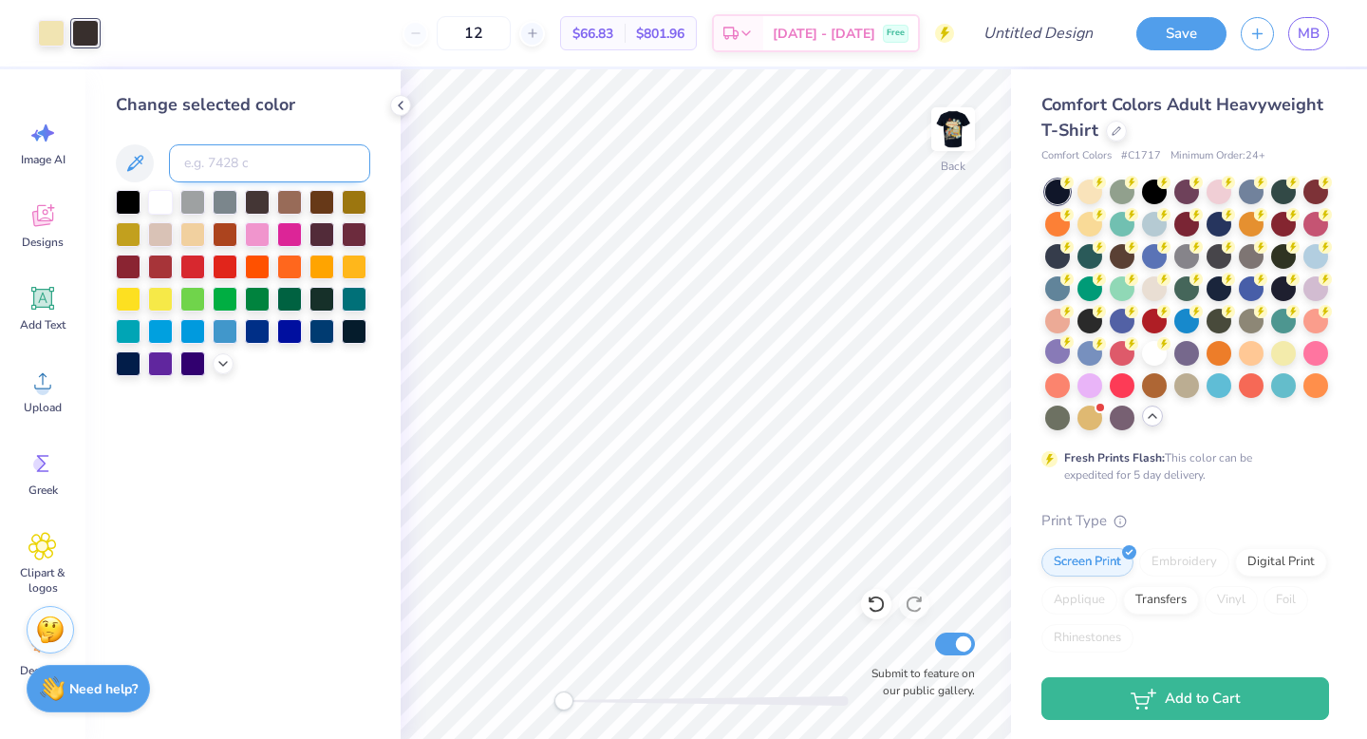
click at [210, 161] on input at bounding box center [269, 163] width 201 height 38
type input "549"
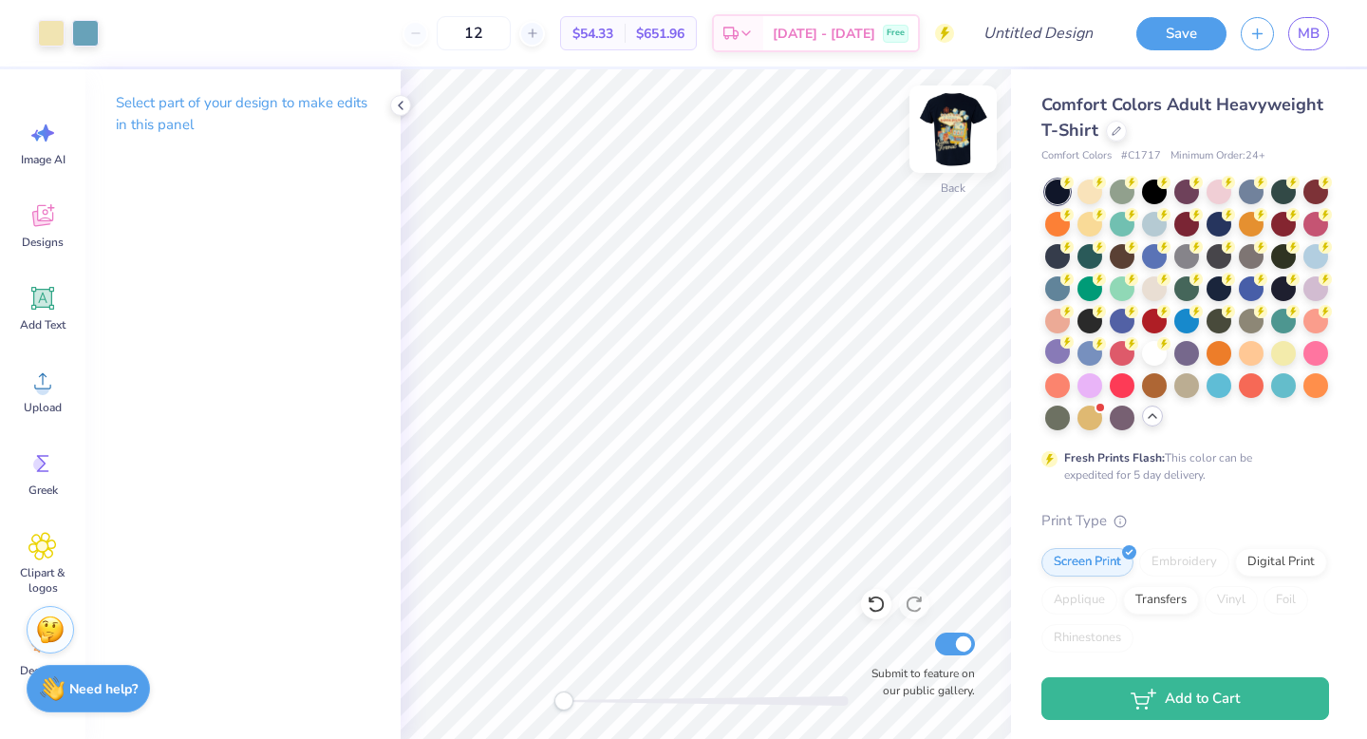
click at [968, 128] on img at bounding box center [953, 129] width 76 height 76
